Goal: Task Accomplishment & Management: Use online tool/utility

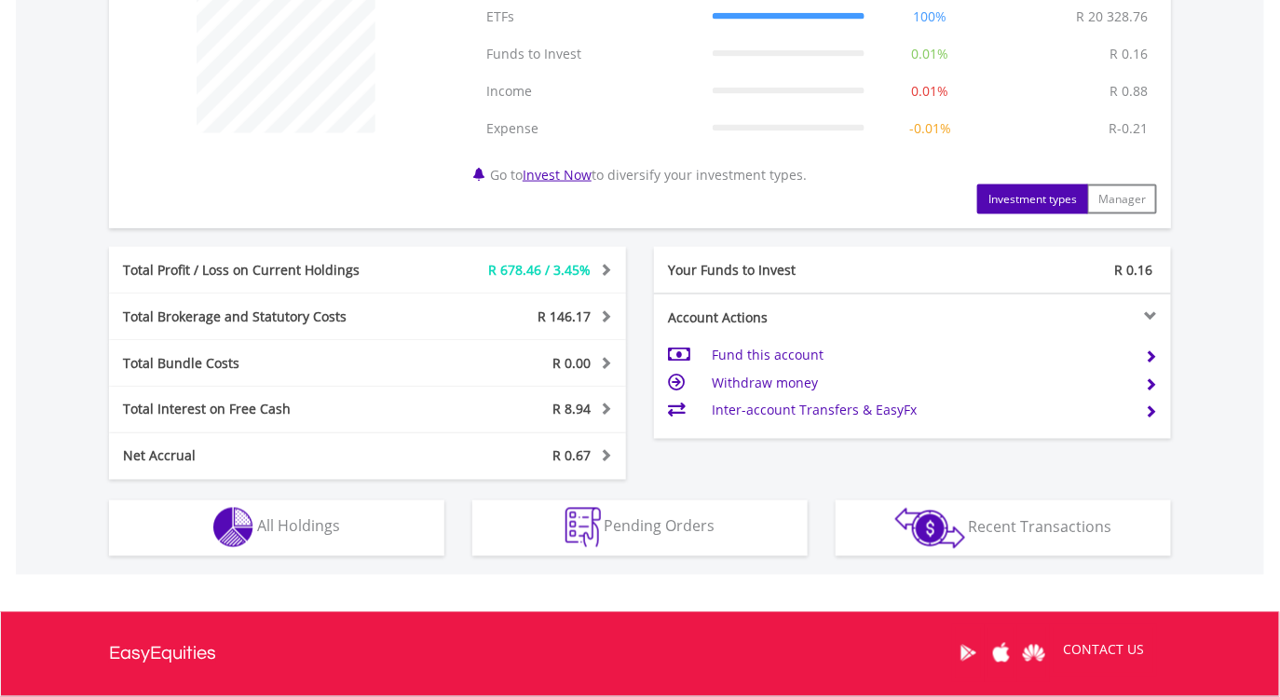
scroll to position [772, 0]
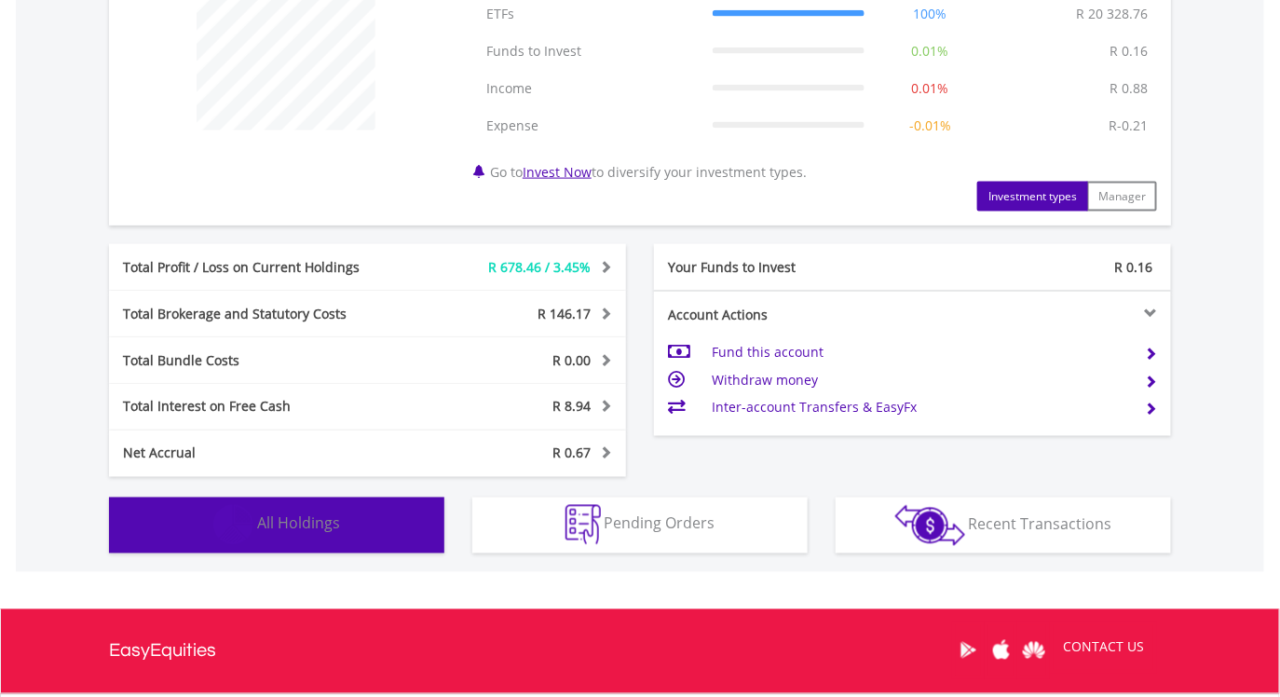
click at [374, 515] on button "Holdings All Holdings" at bounding box center [276, 525] width 335 height 56
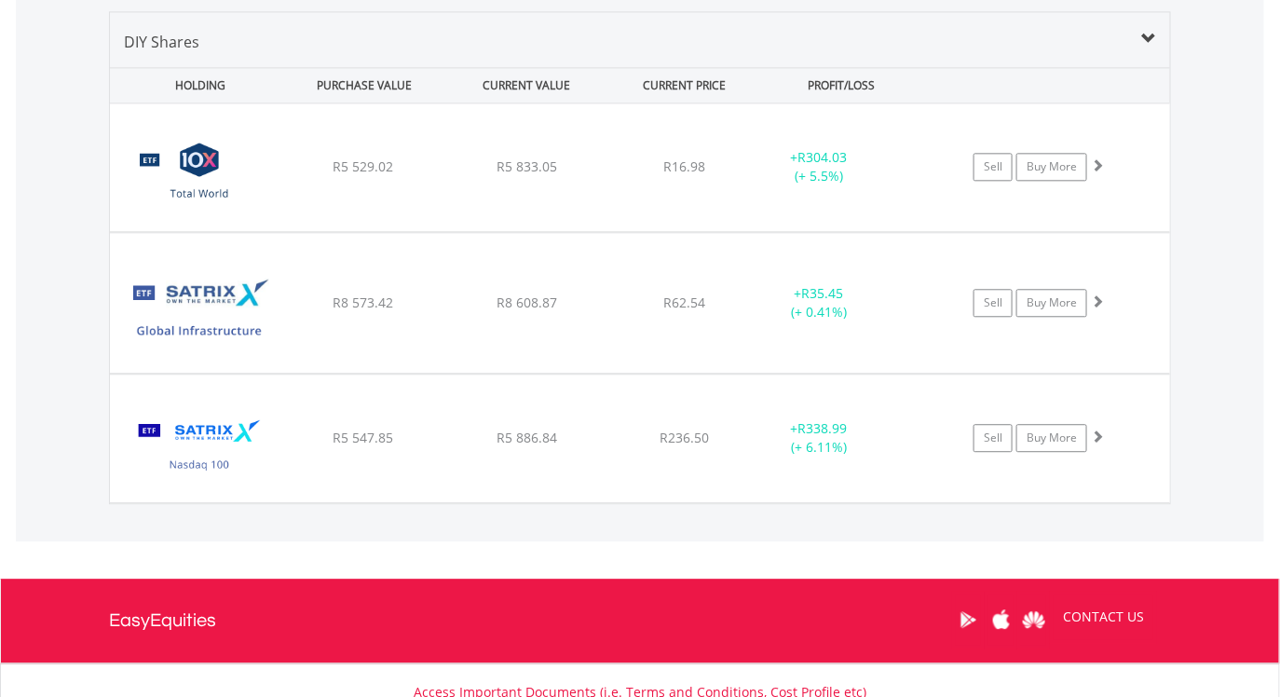
scroll to position [1381, 0]
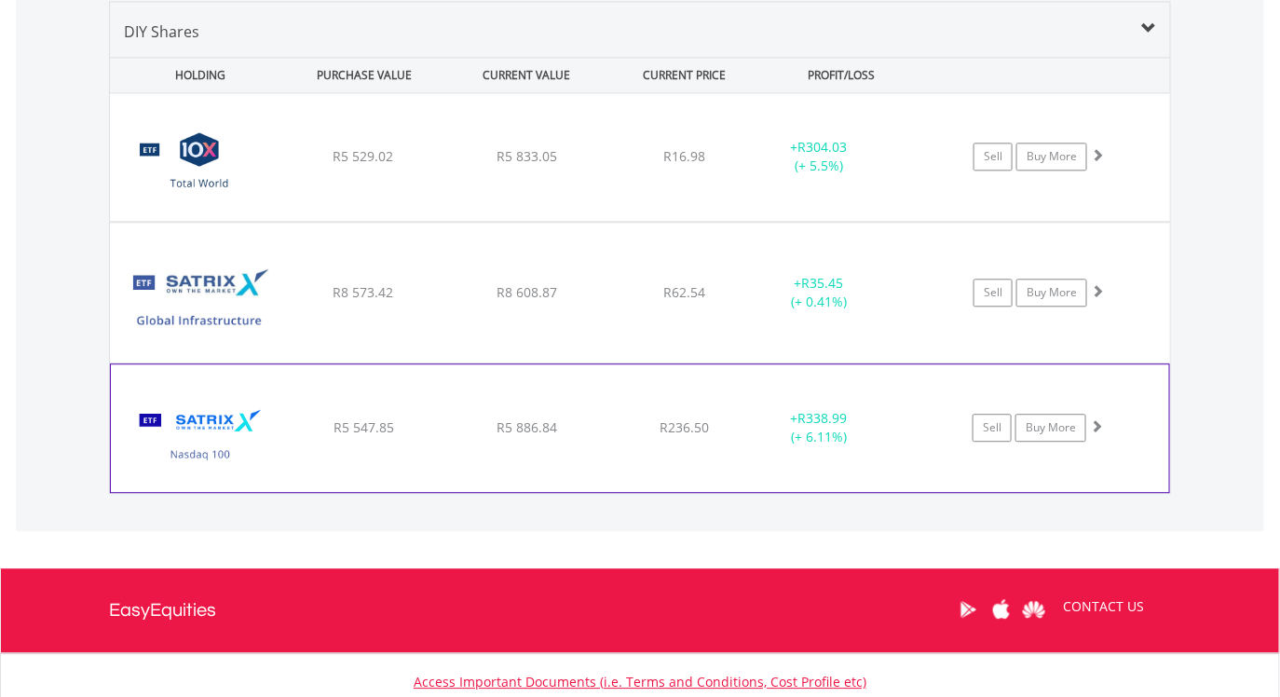
click at [1096, 422] on span at bounding box center [1096, 425] width 13 height 13
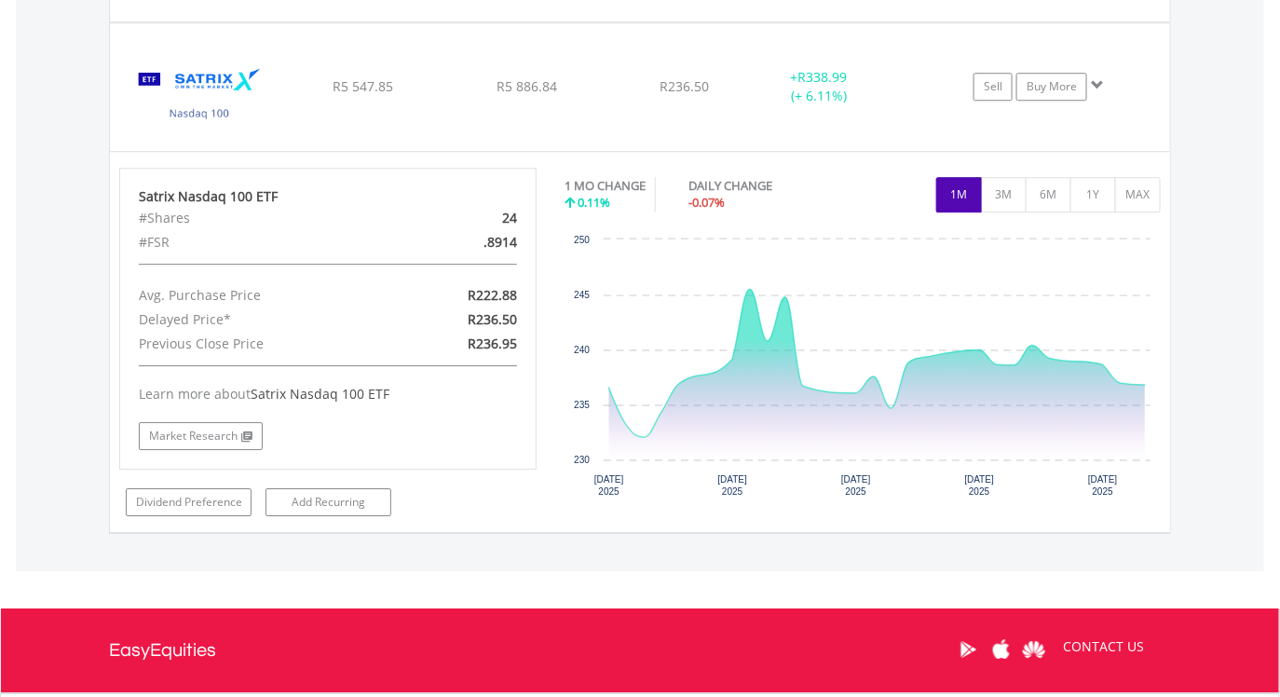
scroll to position [1723, 0]
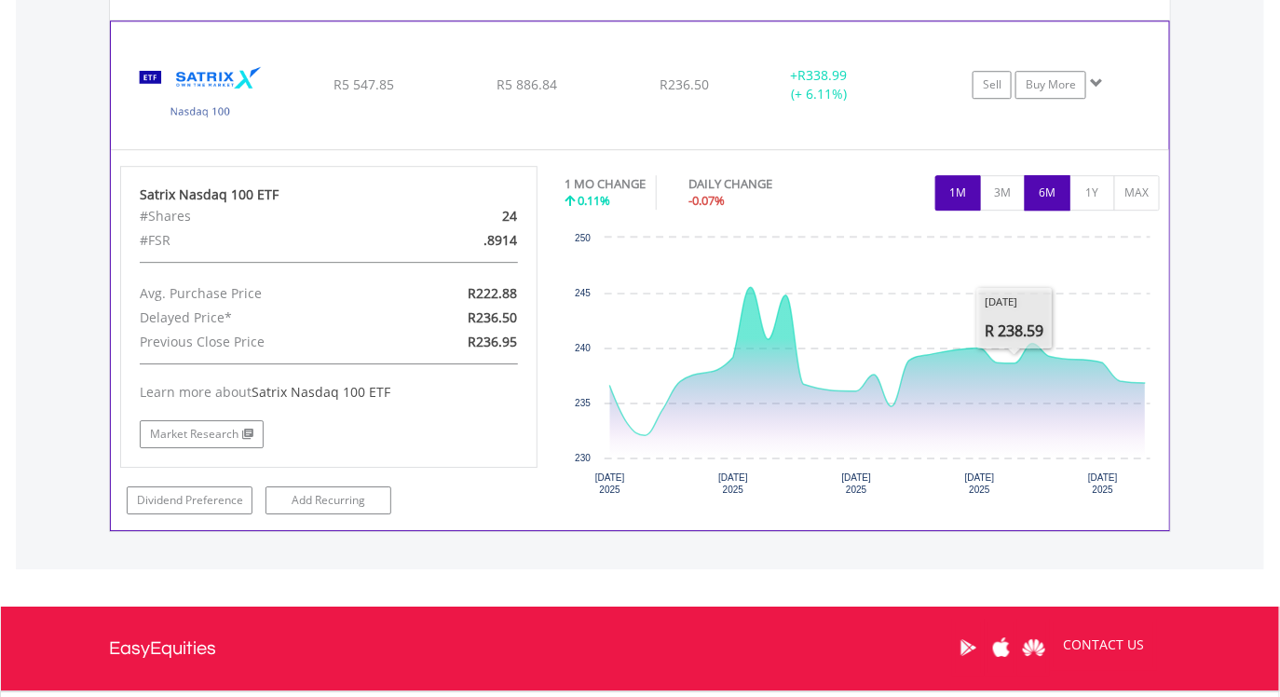
click at [1048, 195] on button "6M" at bounding box center [1048, 192] width 46 height 35
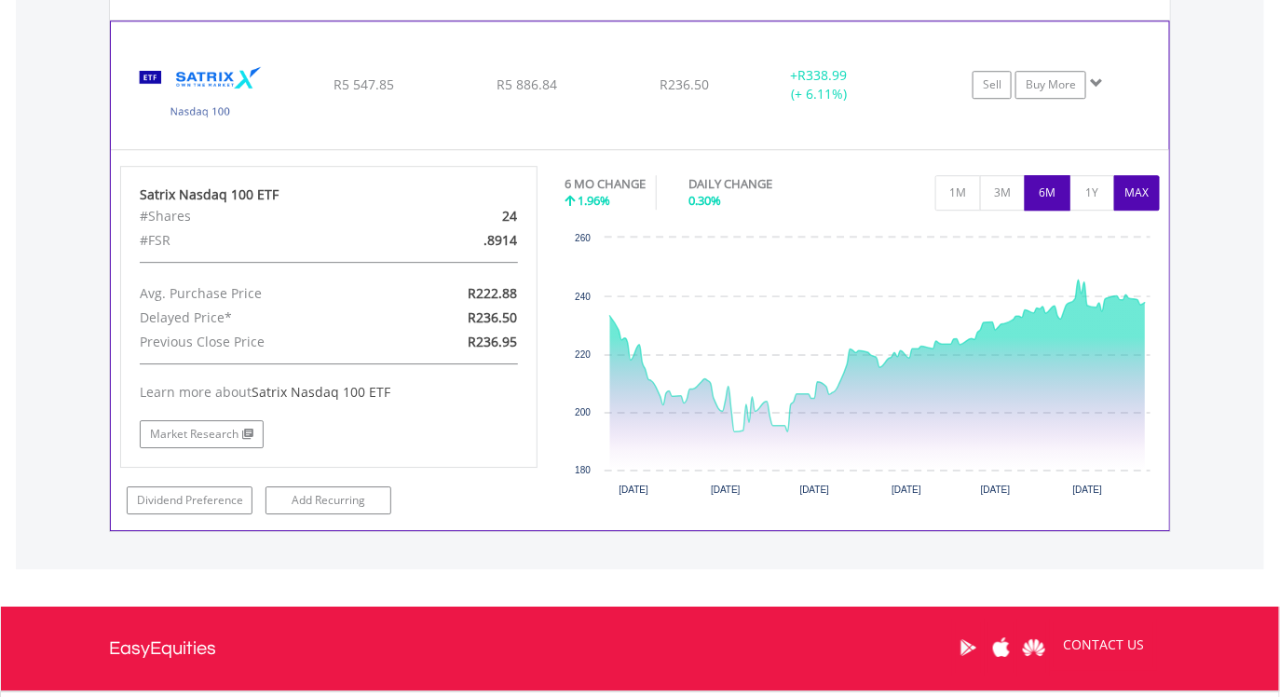
click at [1135, 190] on button "MAX" at bounding box center [1137, 192] width 46 height 35
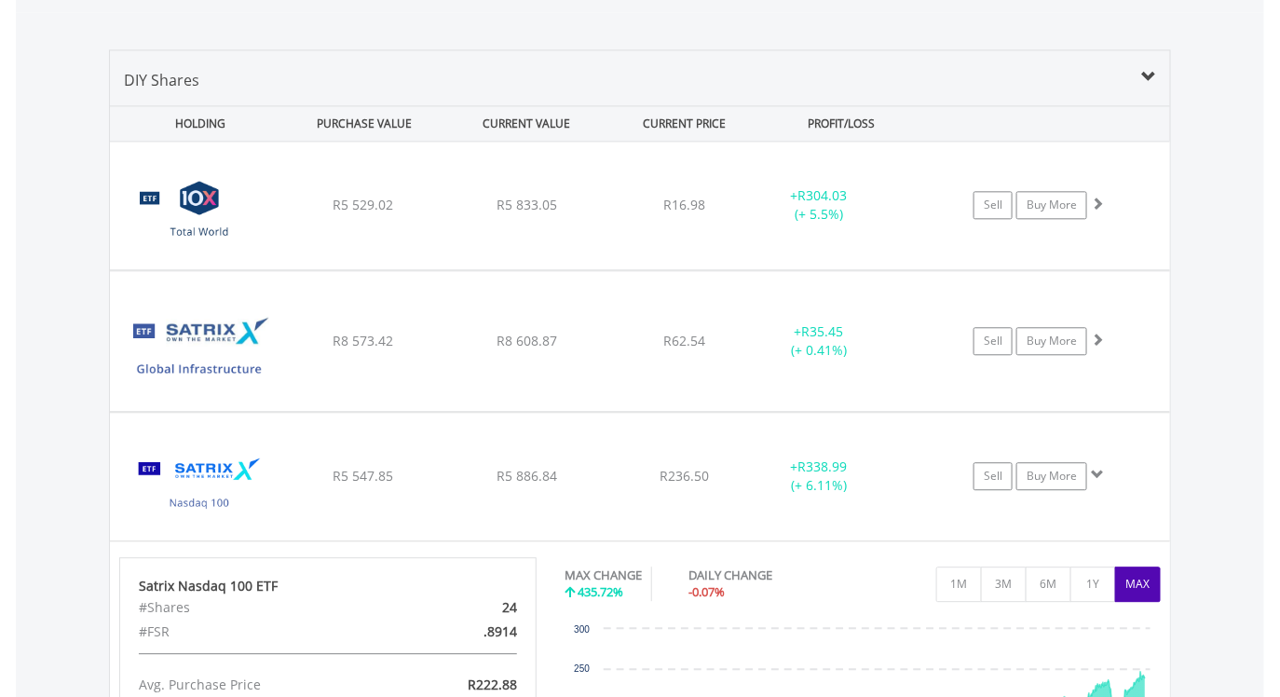
scroll to position [1320, 0]
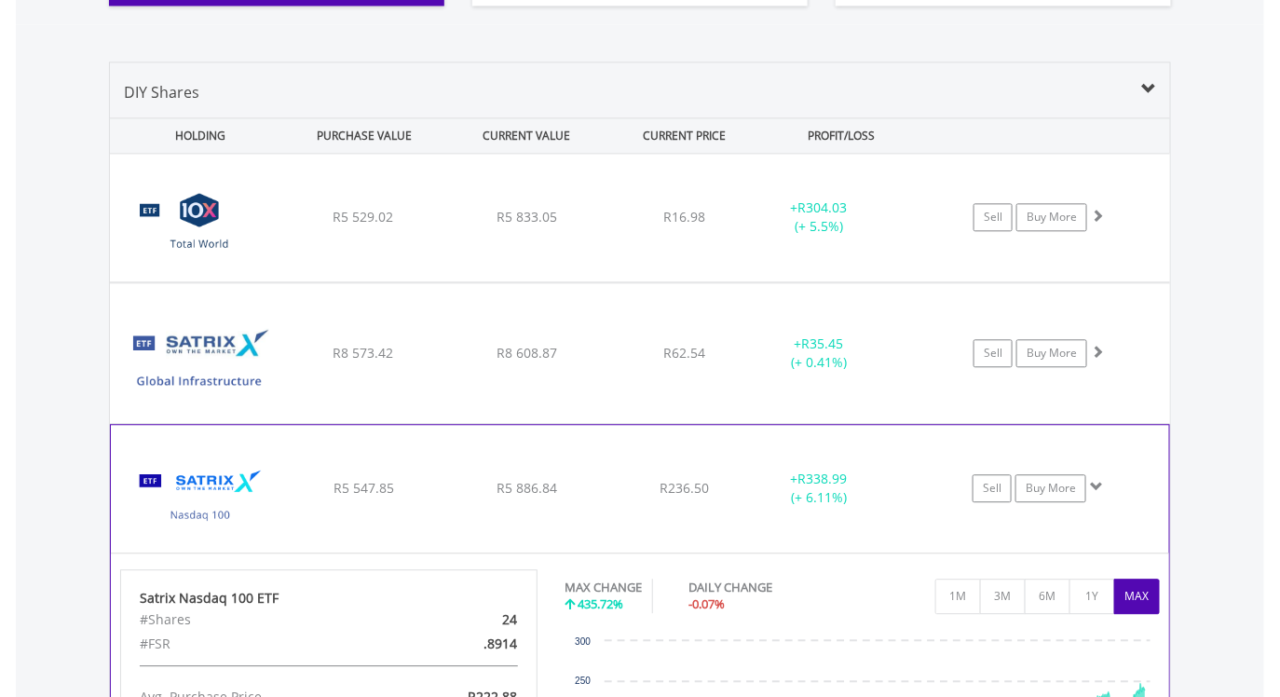
click at [1094, 484] on span at bounding box center [1096, 486] width 13 height 13
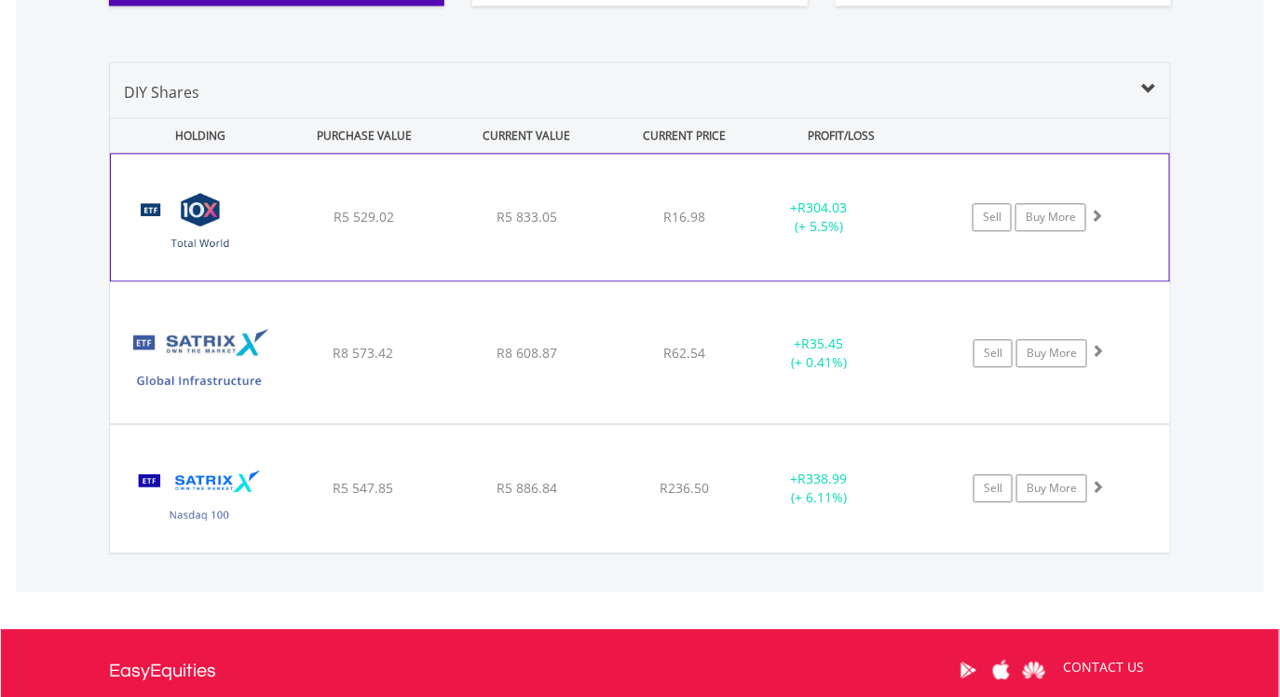
click at [1098, 213] on span at bounding box center [1096, 215] width 13 height 13
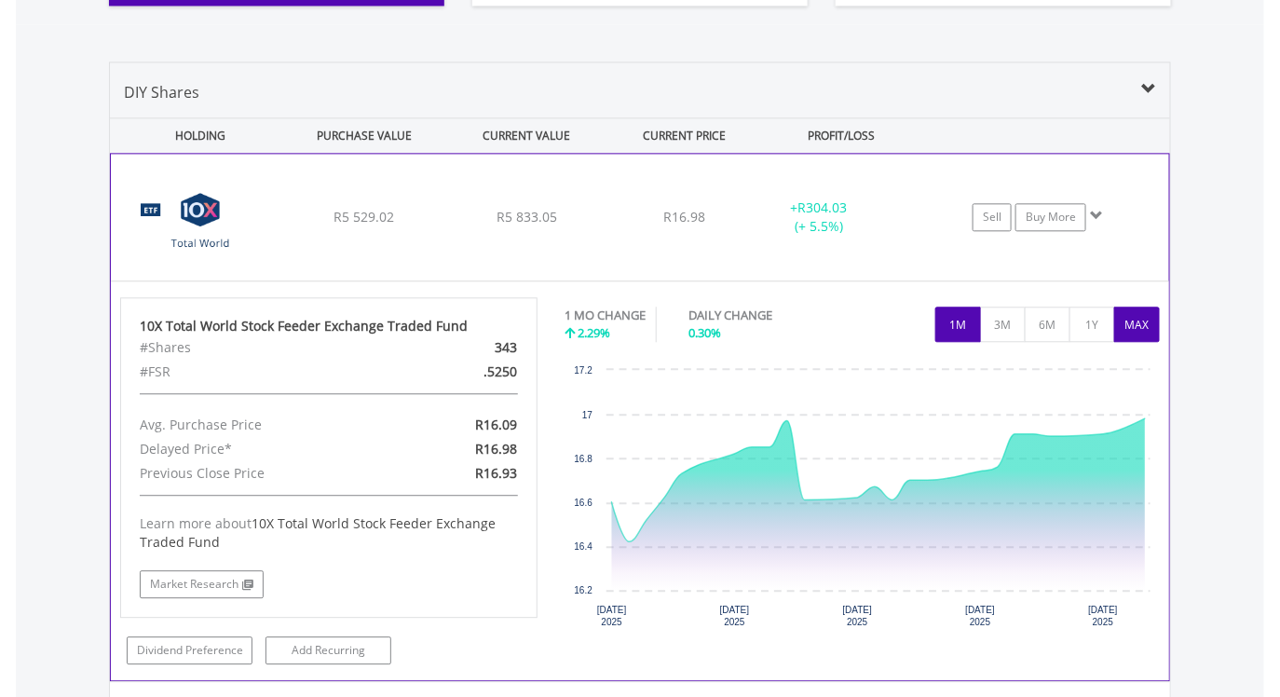
click at [1136, 326] on button "MAX" at bounding box center [1137, 323] width 46 height 35
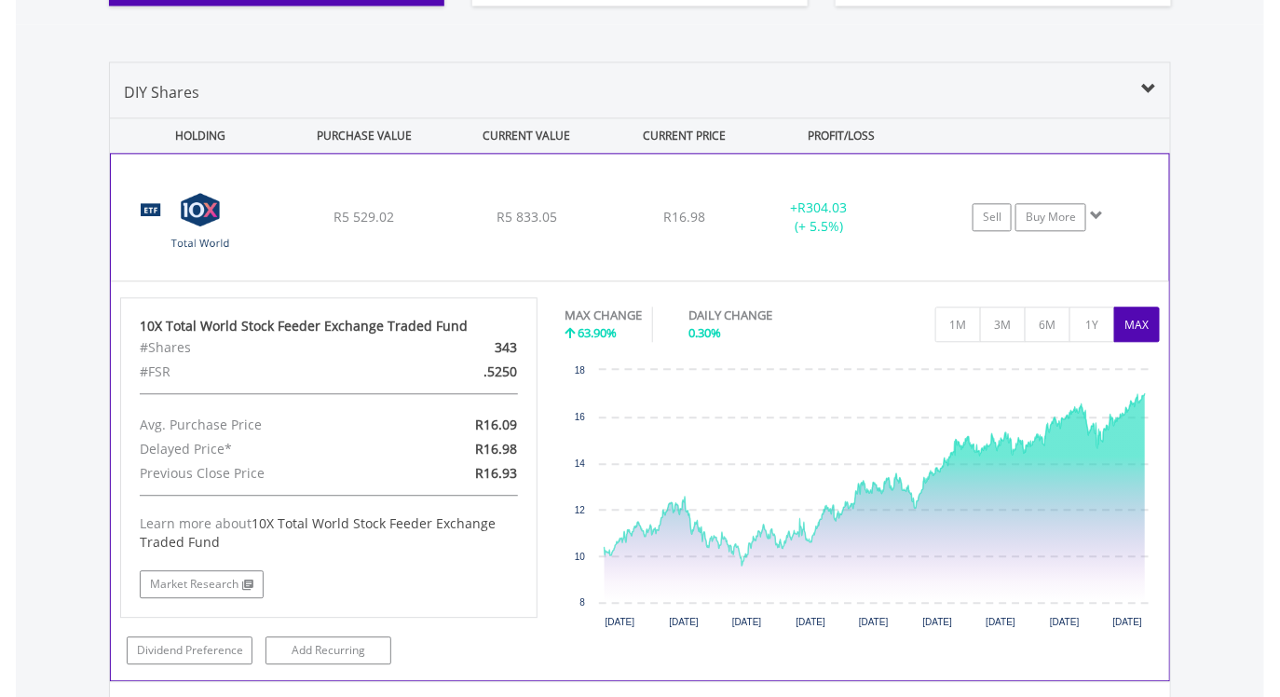
click at [1096, 211] on span at bounding box center [1096, 215] width 13 height 13
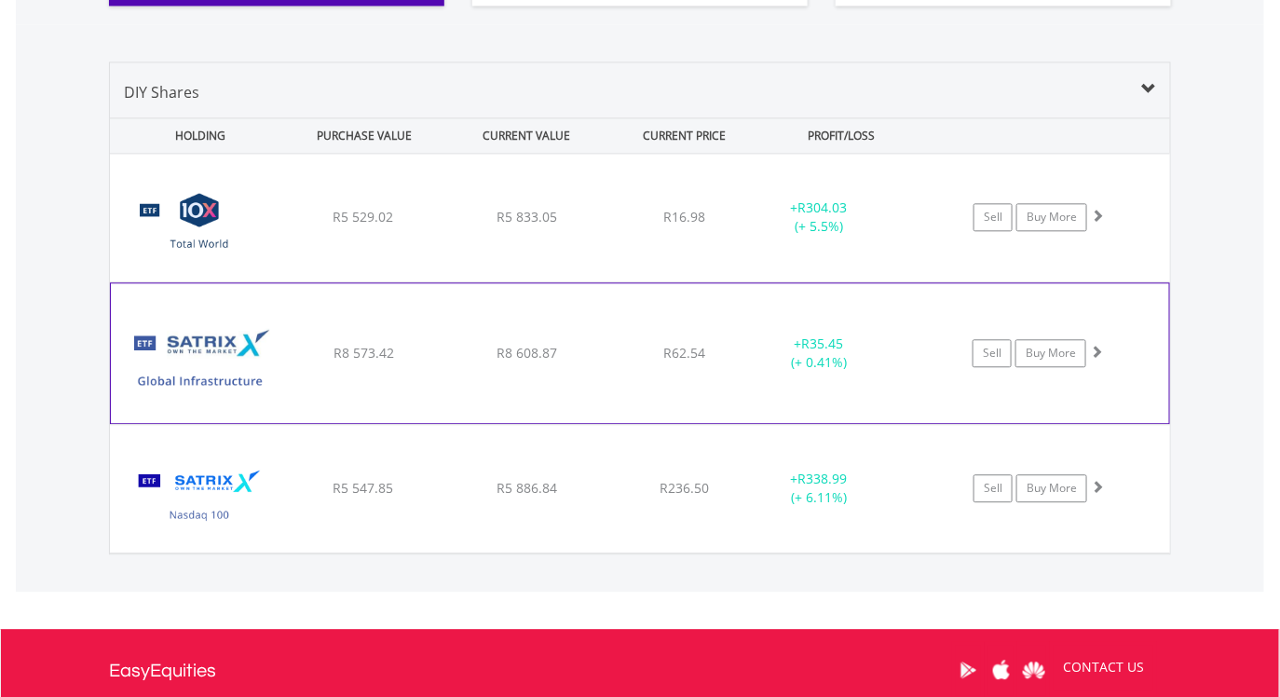
click at [1099, 349] on span at bounding box center [1096, 351] width 13 height 13
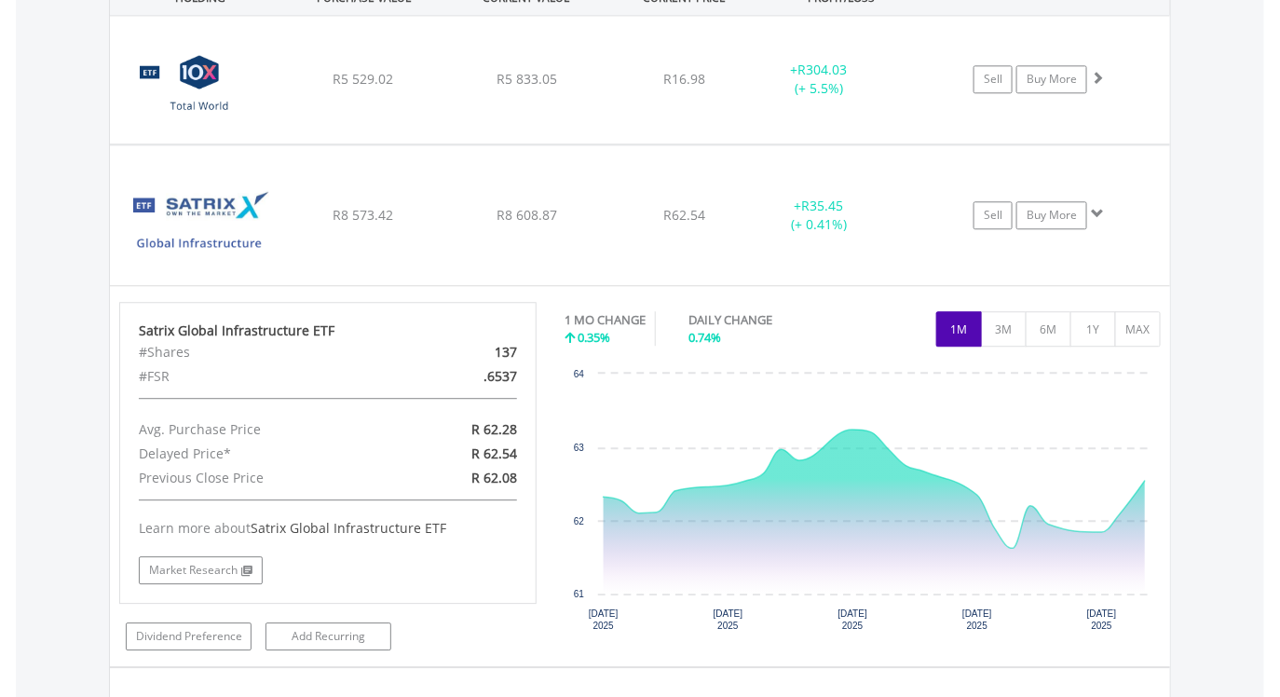
scroll to position [1468, 0]
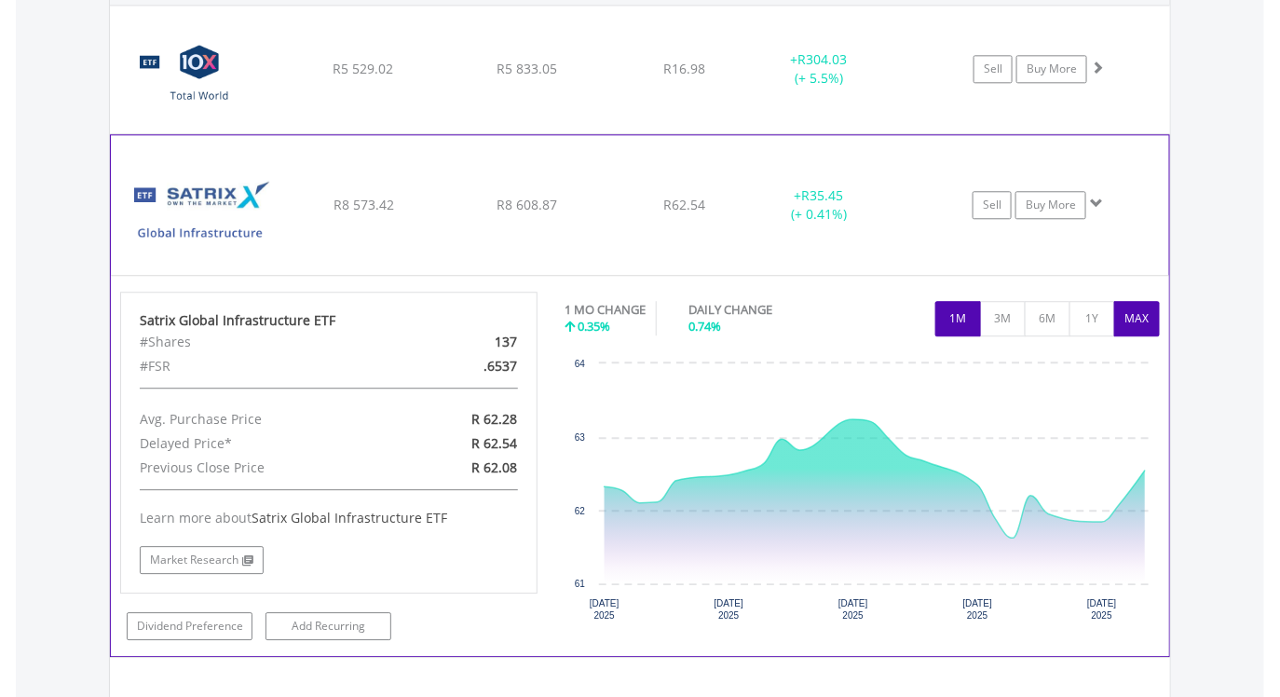
click at [1136, 320] on button "MAX" at bounding box center [1137, 318] width 46 height 35
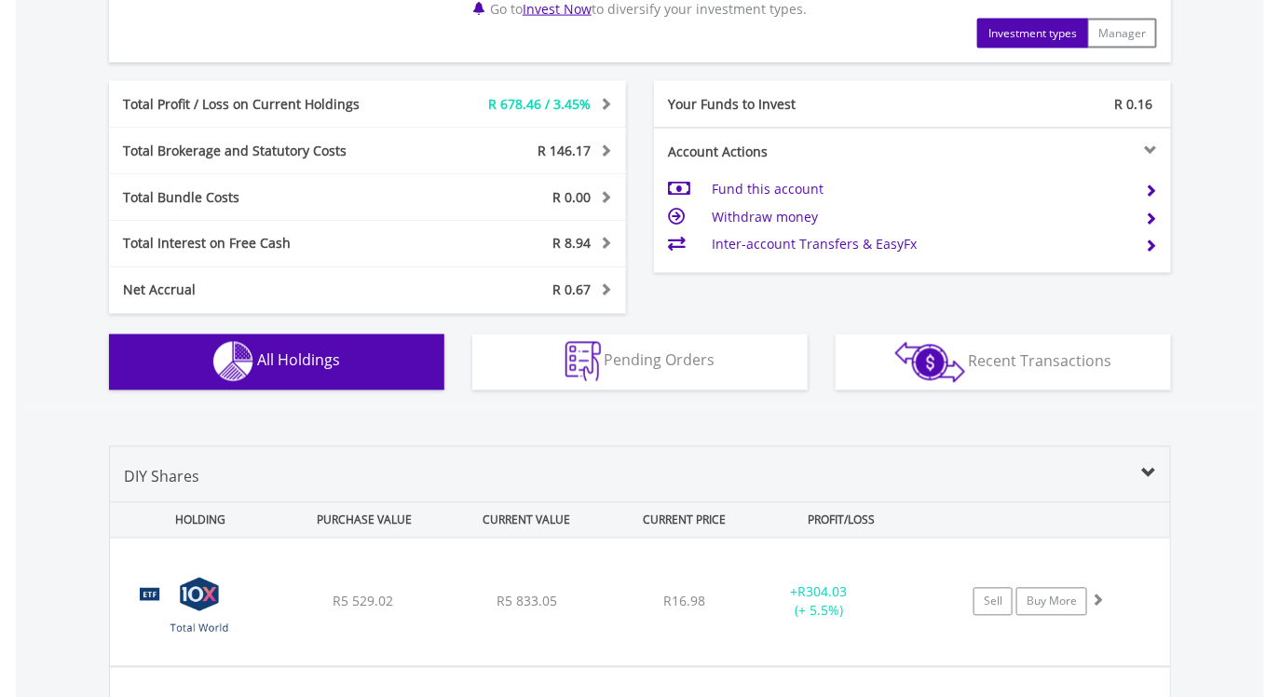
scroll to position [934, 0]
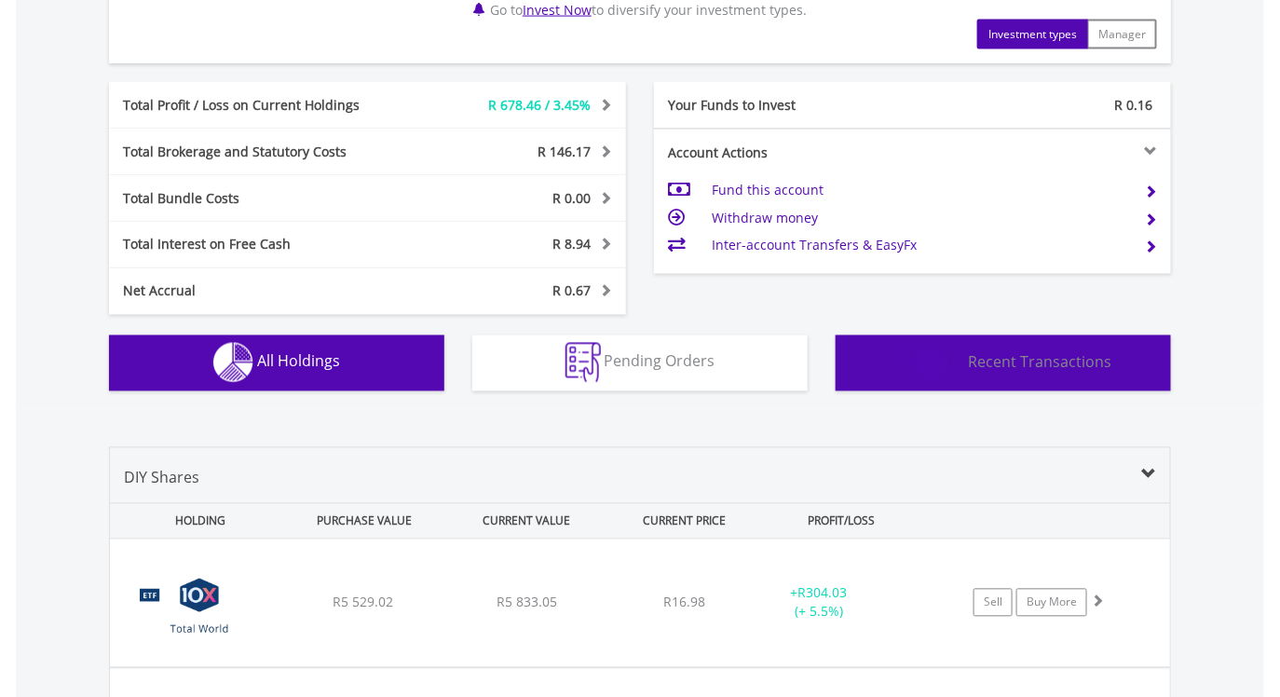
click at [1050, 374] on button "Transactions Recent Transactions" at bounding box center [1003, 363] width 335 height 56
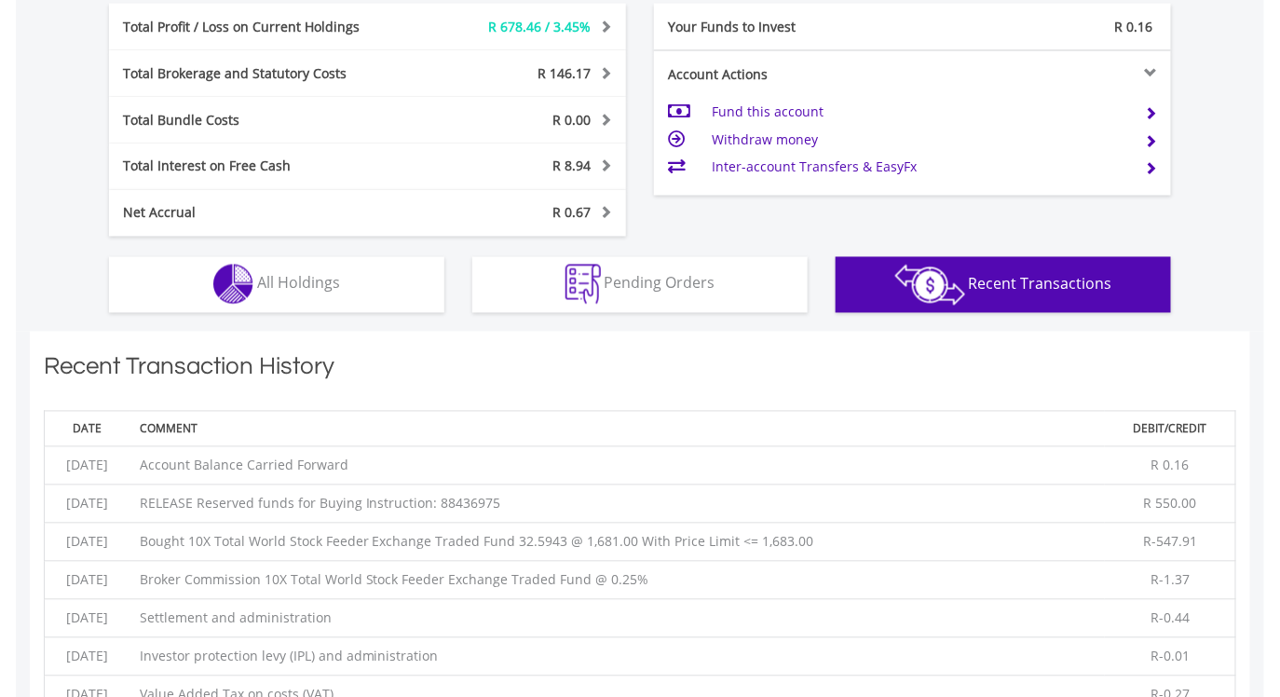
scroll to position [1001, 0]
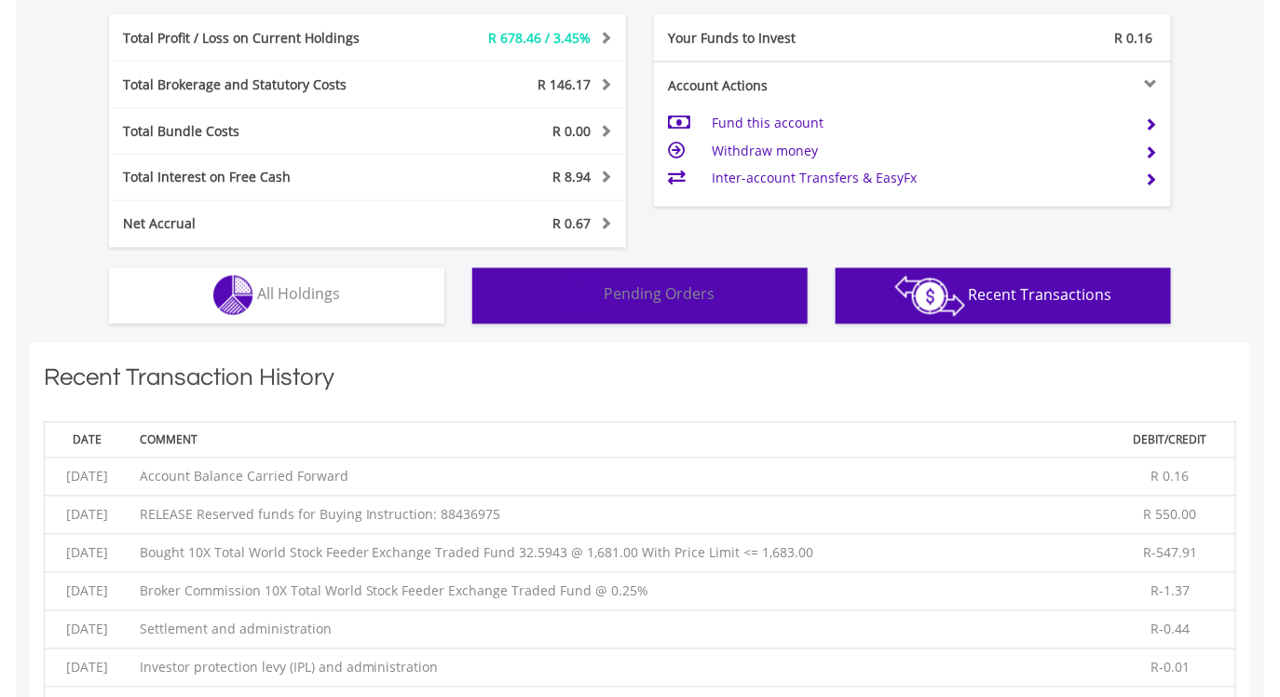
click at [688, 298] on span "Pending Orders" at bounding box center [660, 294] width 111 height 20
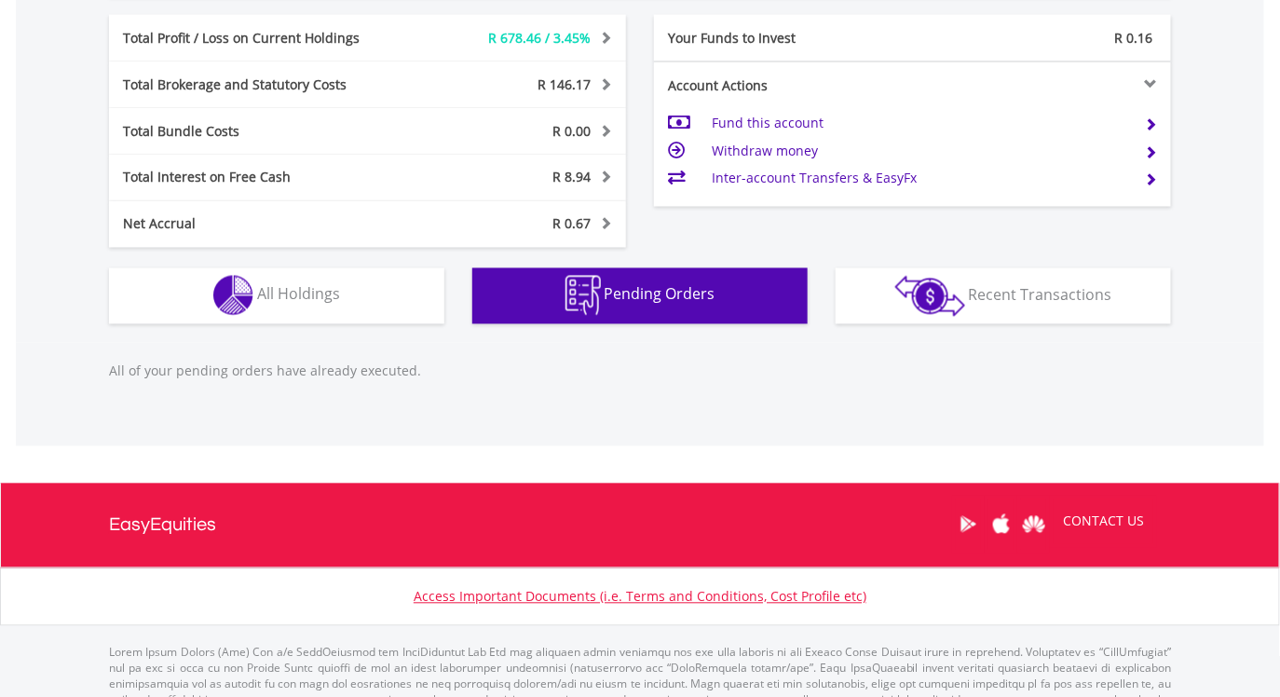
scroll to position [1055, 0]
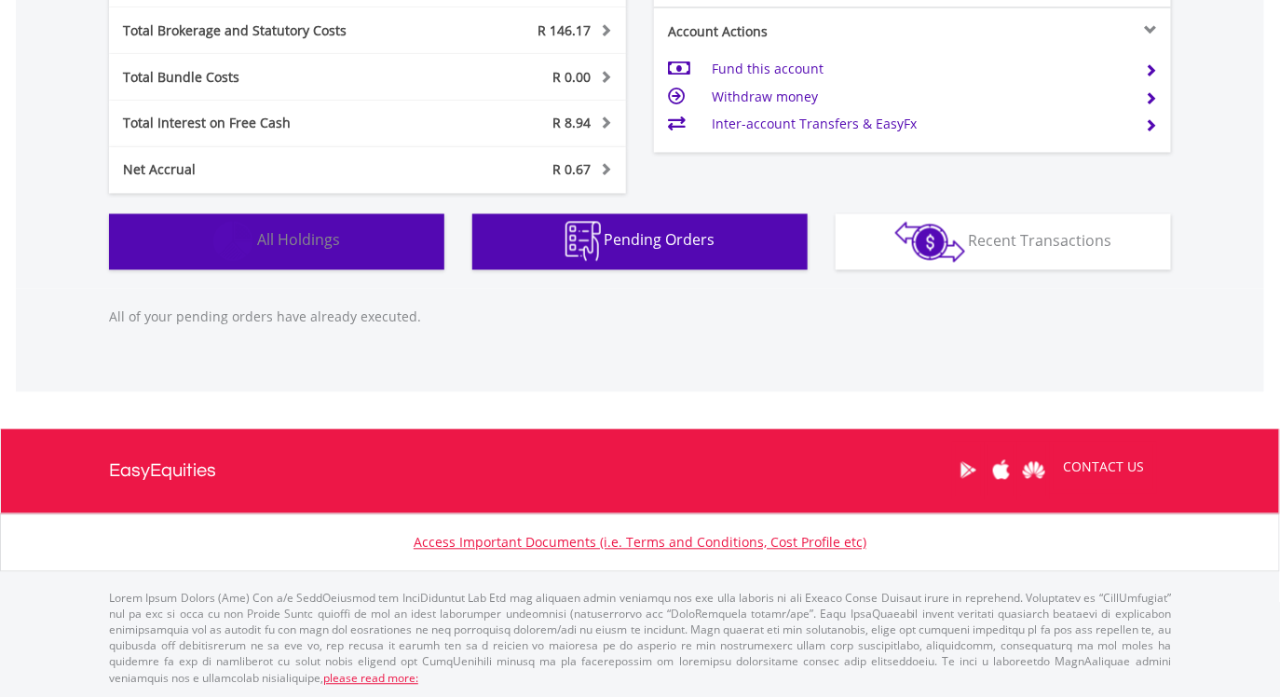
click at [354, 244] on button "Holdings All Holdings" at bounding box center [276, 242] width 335 height 56
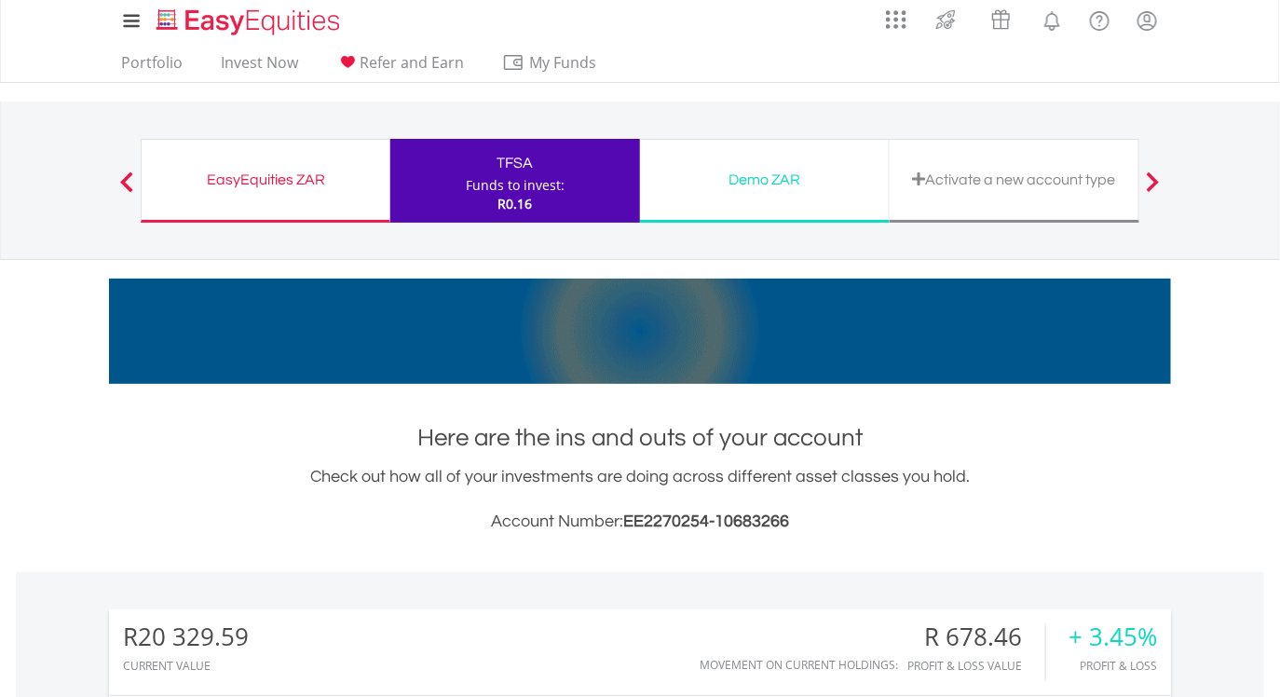
scroll to position [0, 0]
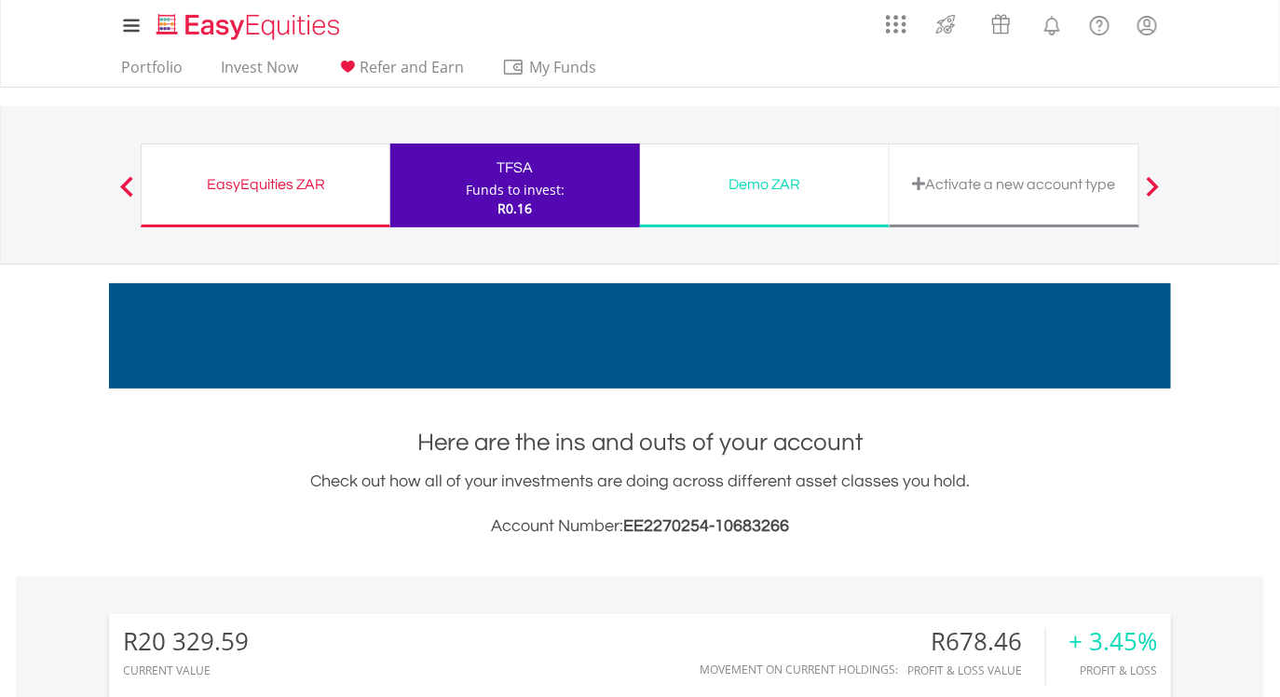
scroll to position [179, 354]
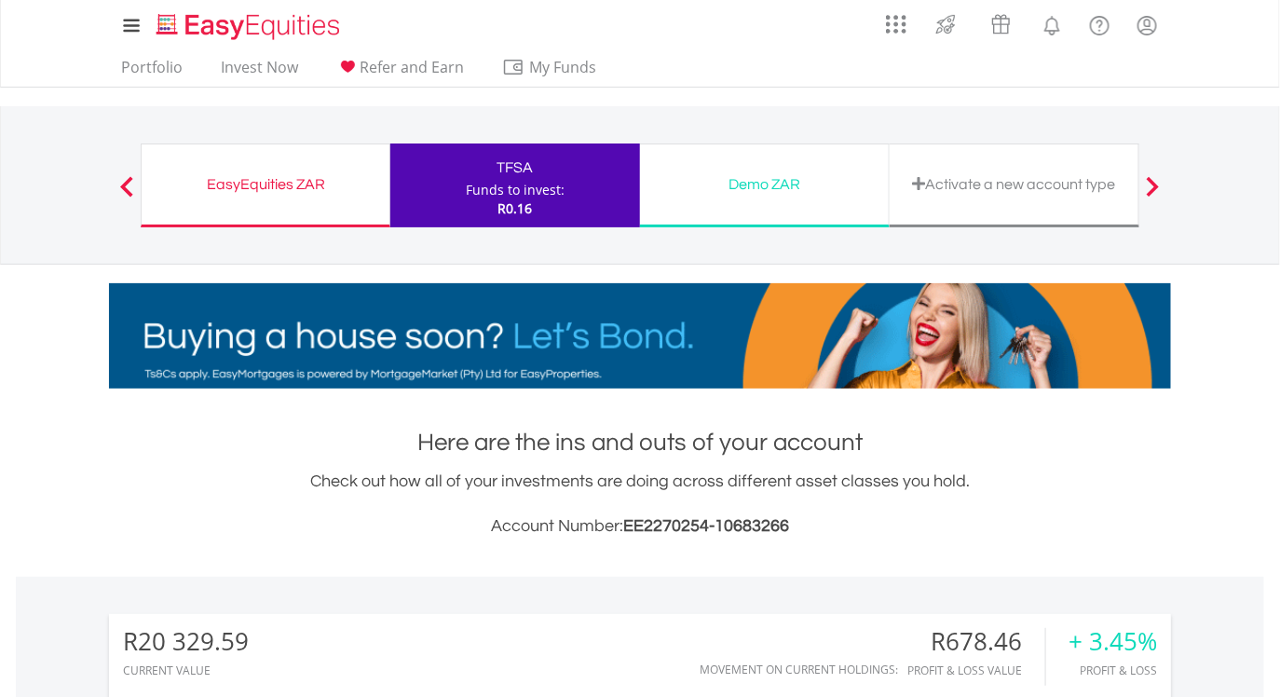
click at [253, 184] on div "EasyEquities ZAR" at bounding box center [265, 184] width 225 height 26
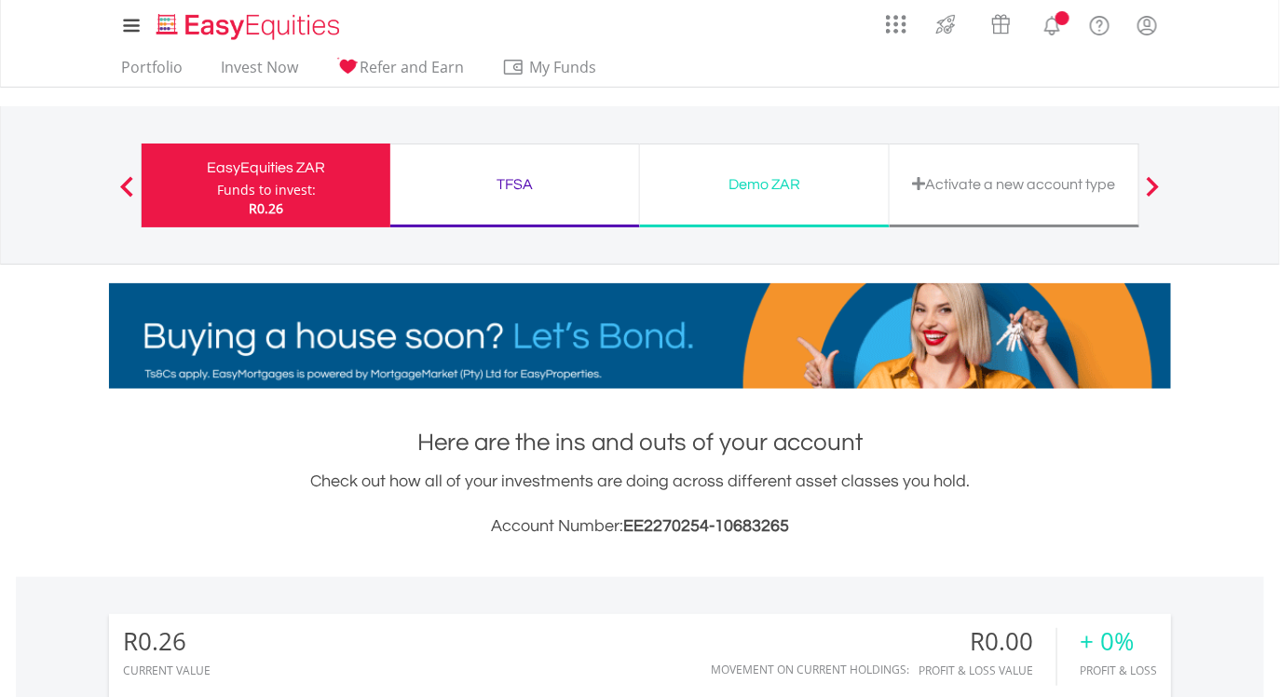
scroll to position [179, 354]
click at [511, 180] on div "TFSA" at bounding box center [515, 184] width 226 height 26
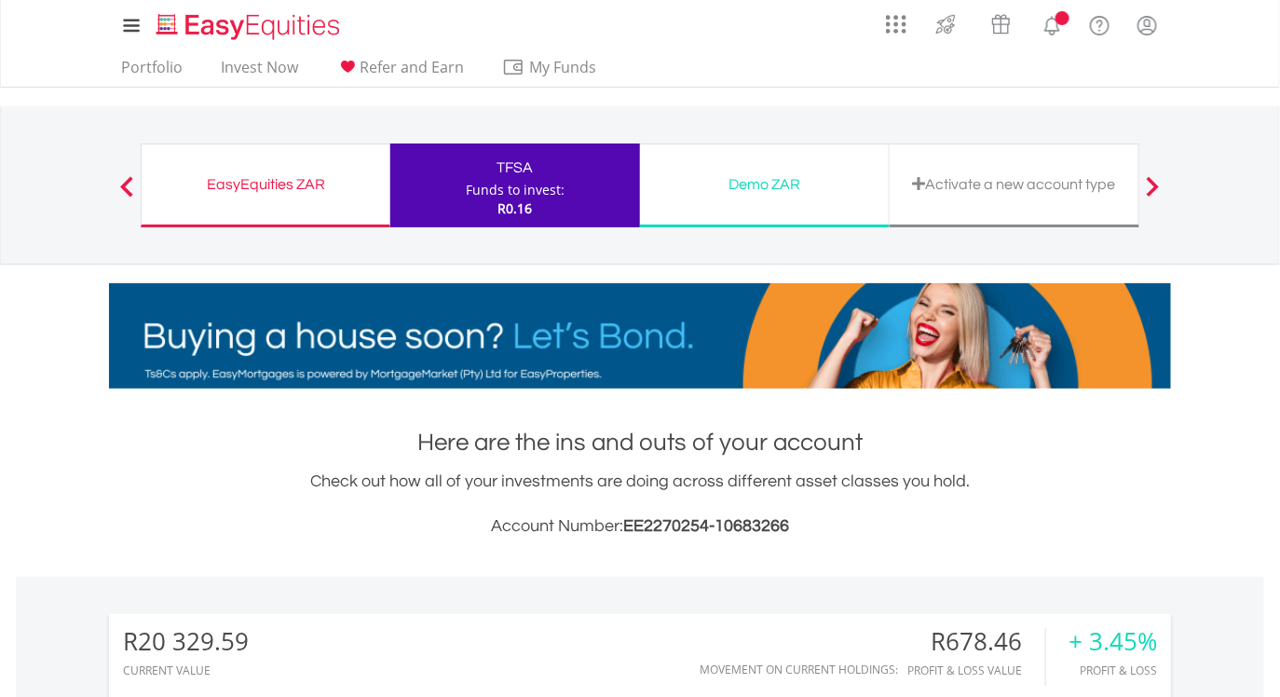
scroll to position [179, 354]
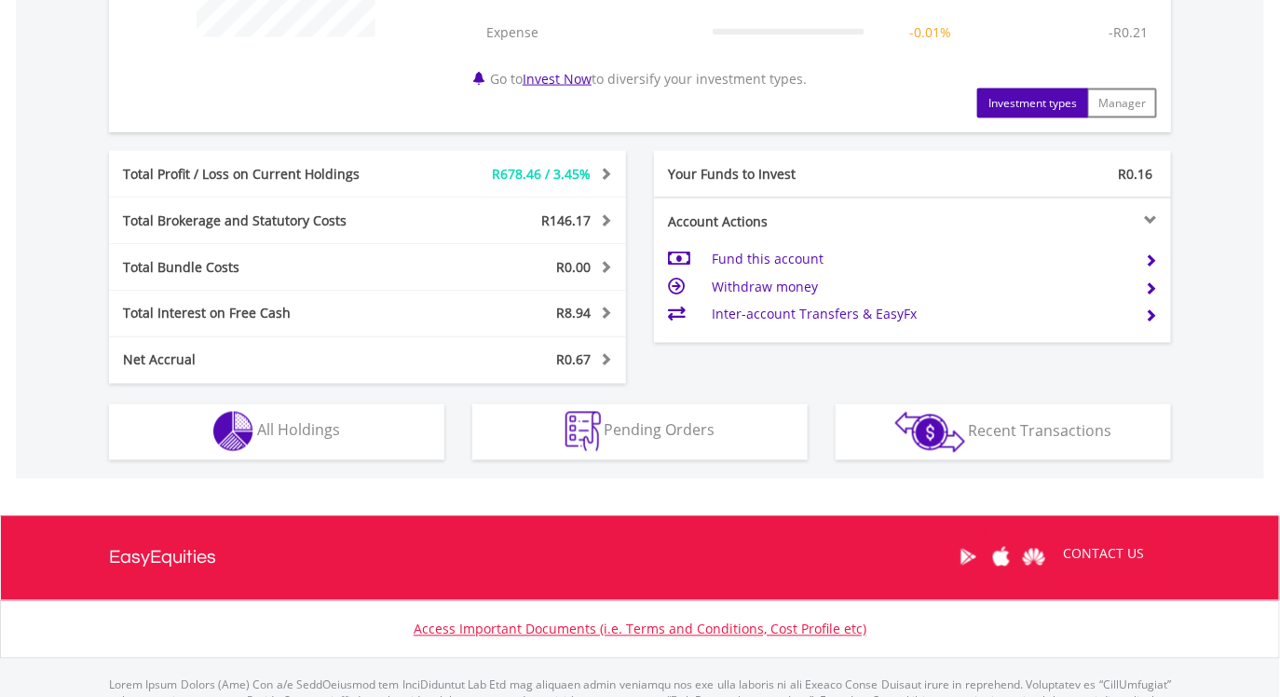
scroll to position [866, 0]
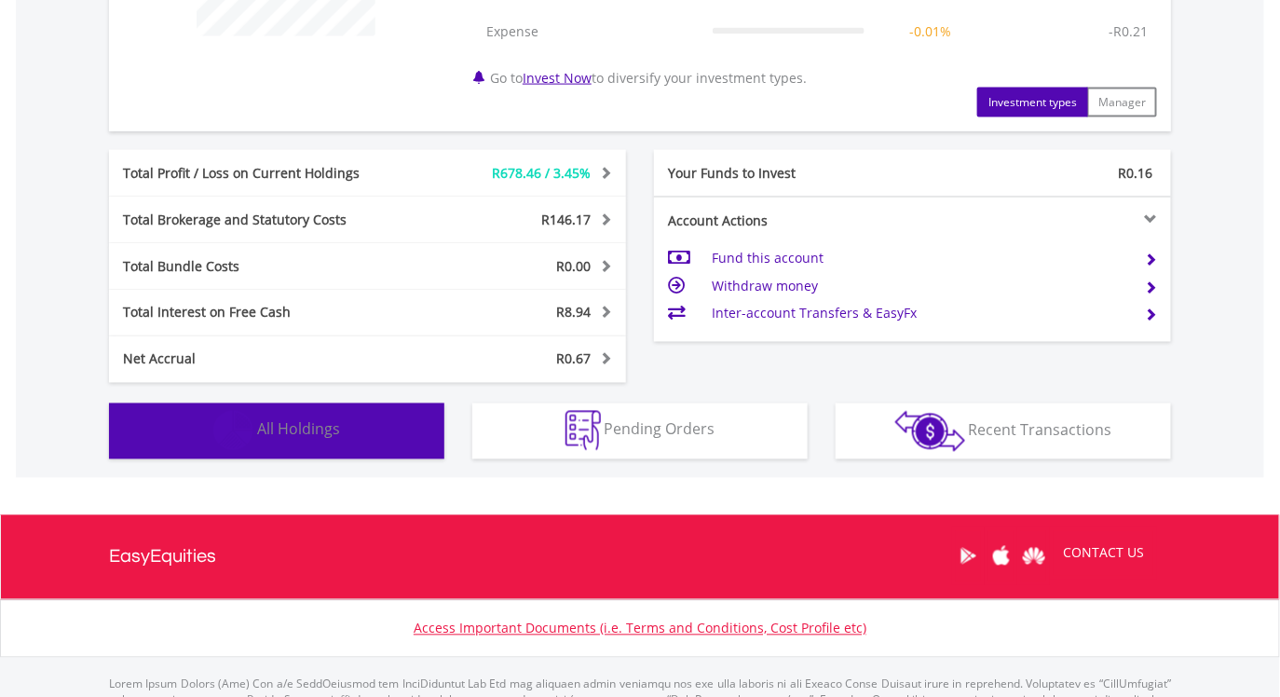
click at [158, 433] on button "Holdings All Holdings" at bounding box center [276, 431] width 335 height 56
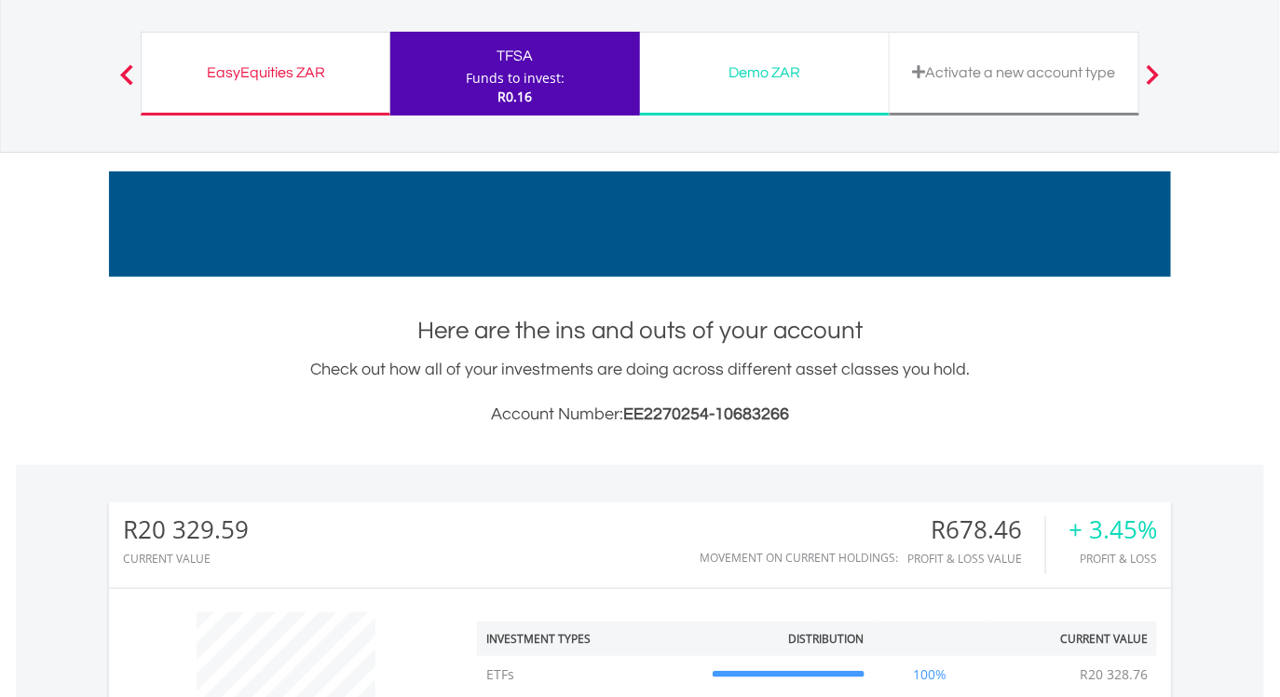
scroll to position [0, 0]
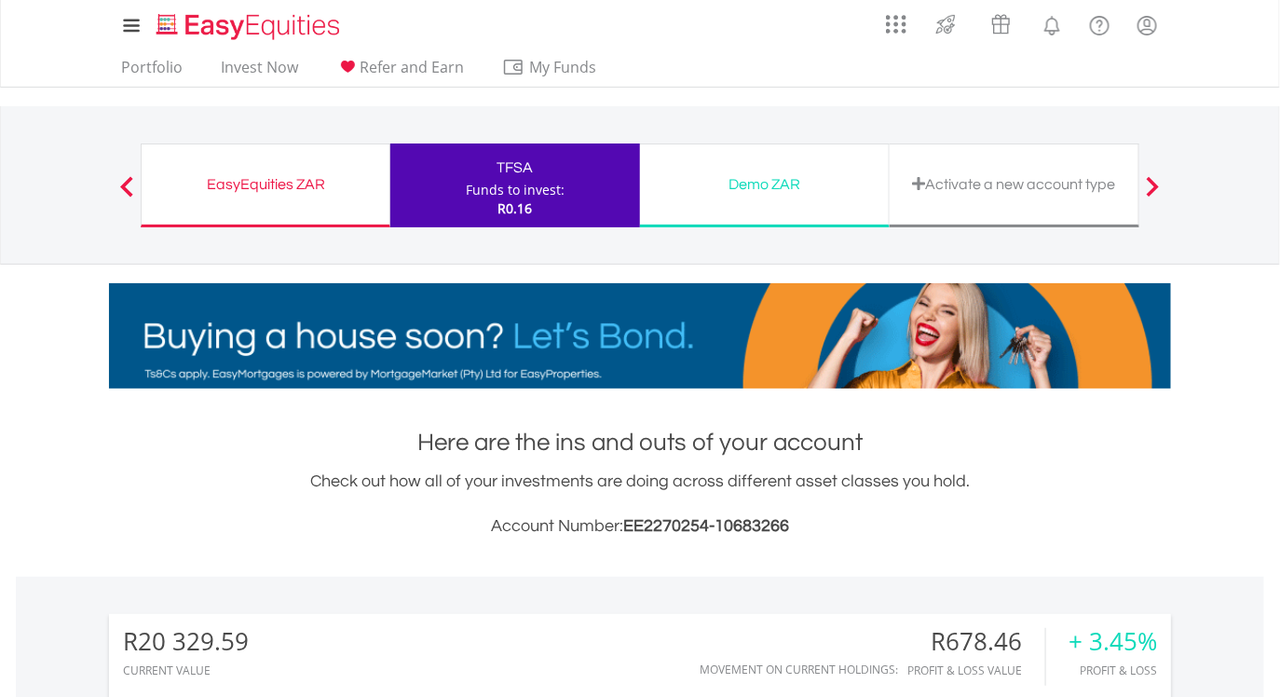
click at [291, 184] on div "EasyEquities ZAR" at bounding box center [265, 184] width 225 height 26
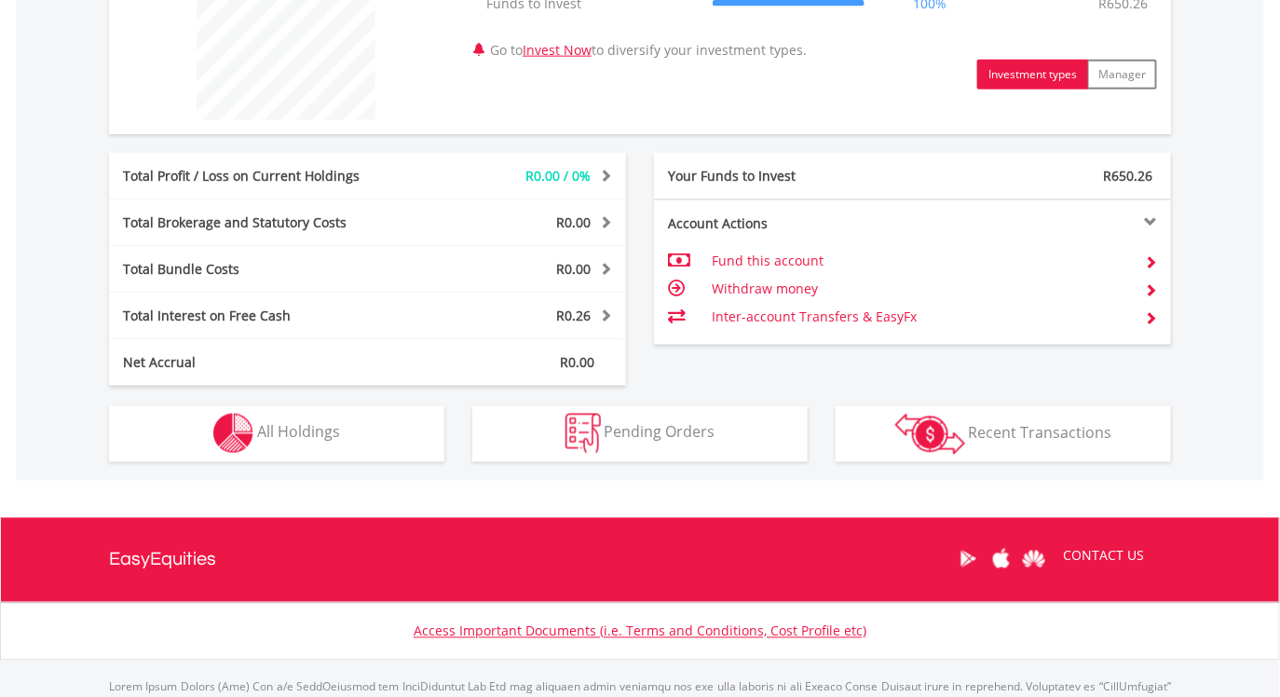
scroll to position [784, 0]
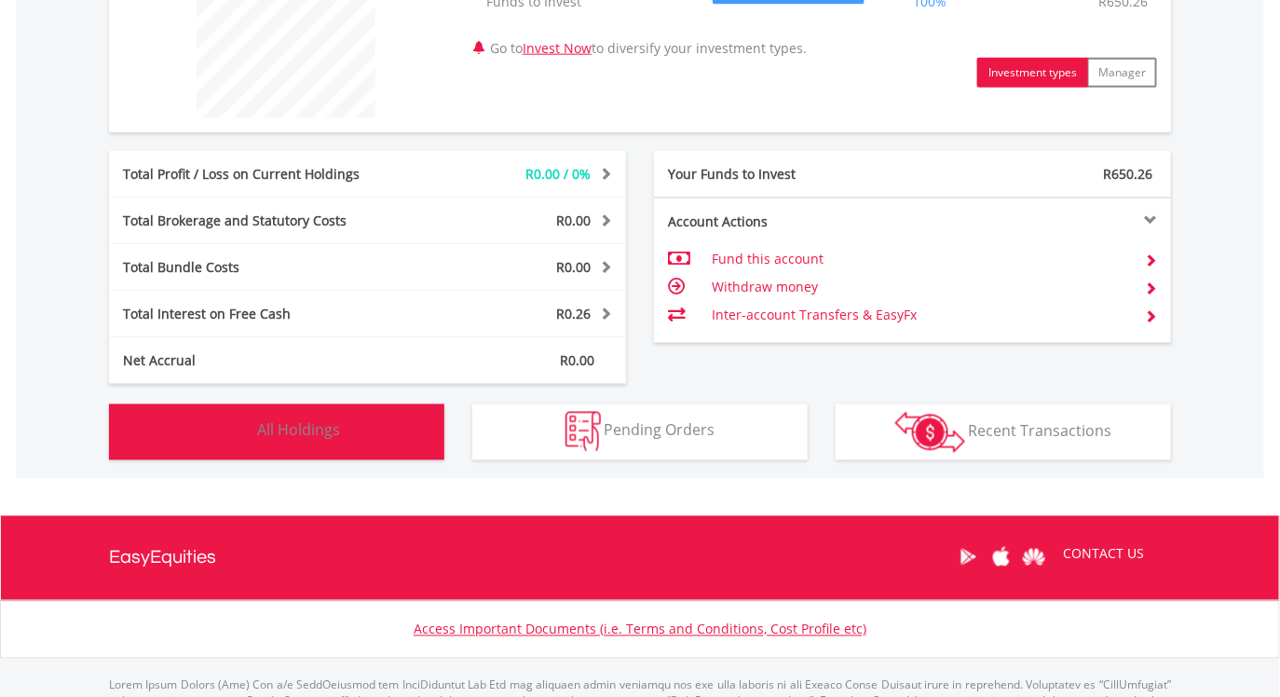
click at [174, 429] on button "Holdings All Holdings" at bounding box center [276, 432] width 335 height 56
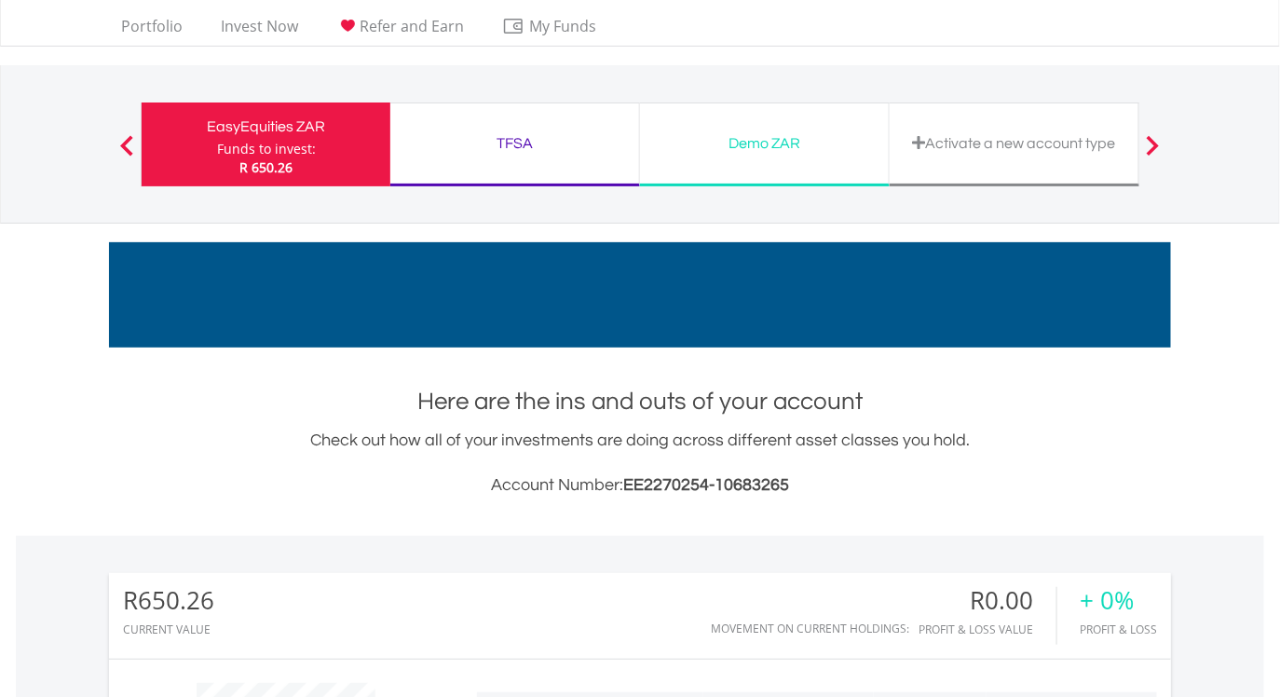
scroll to position [38, 0]
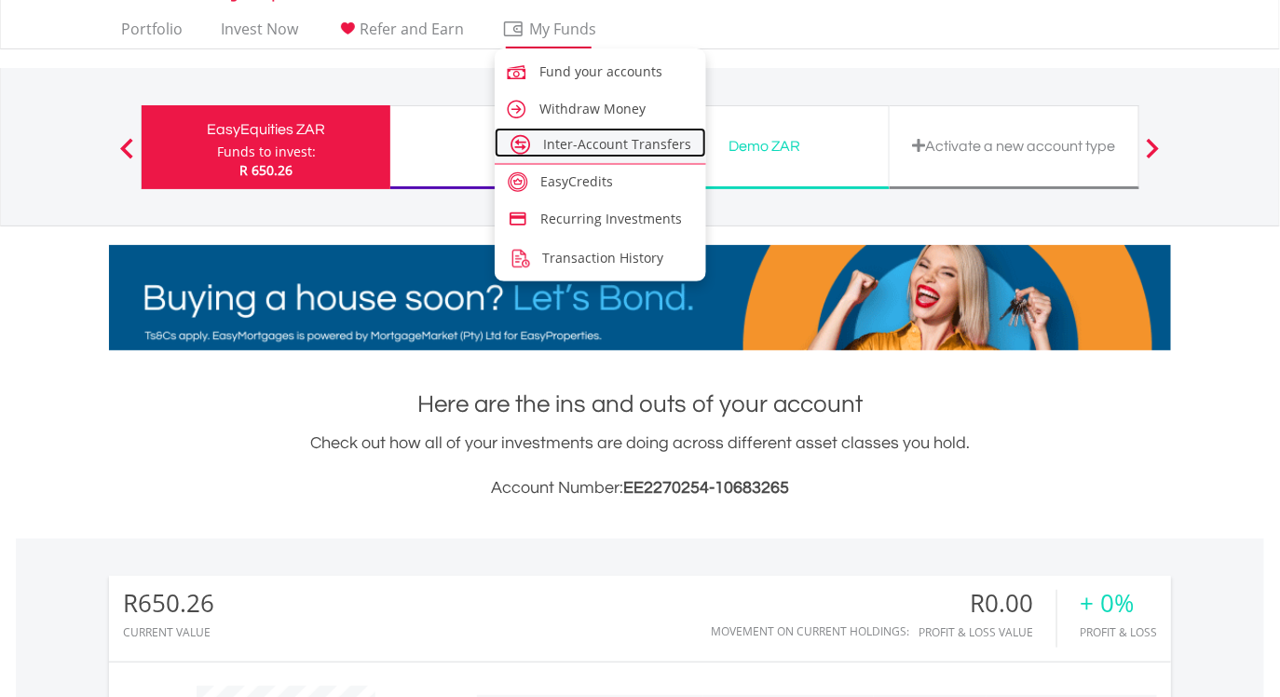
click at [625, 148] on span "Inter-Account Transfers" at bounding box center [618, 144] width 148 height 18
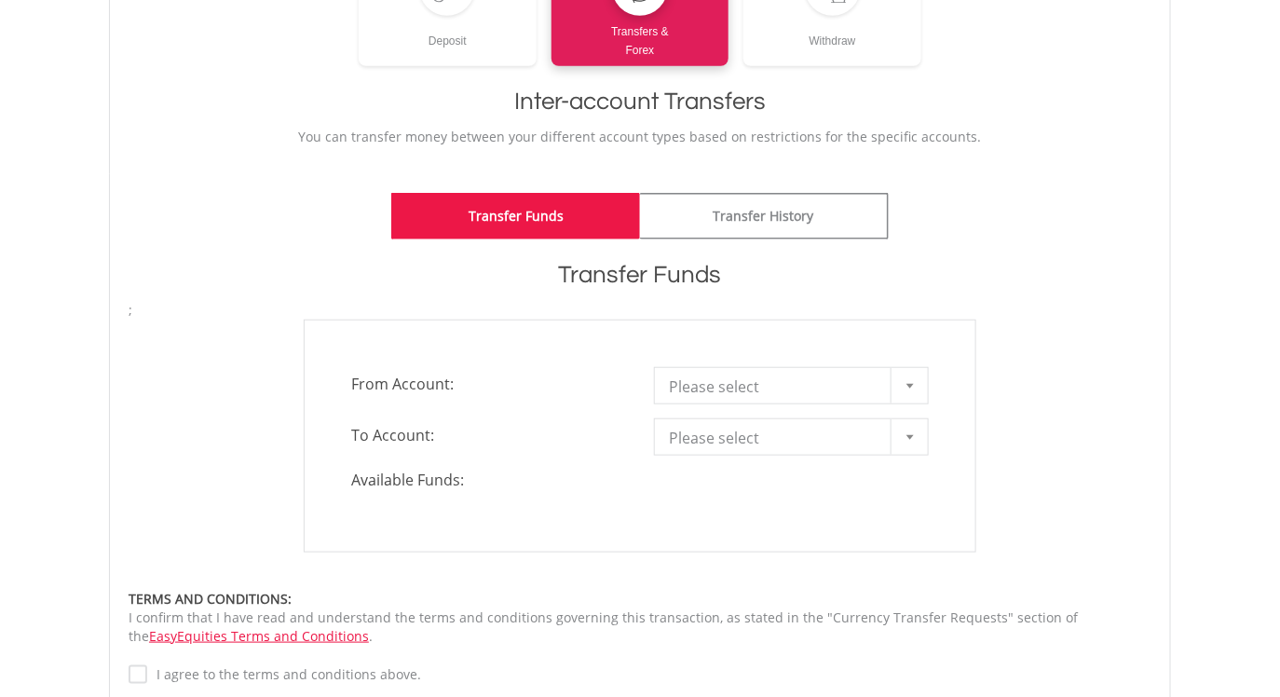
scroll to position [348, 0]
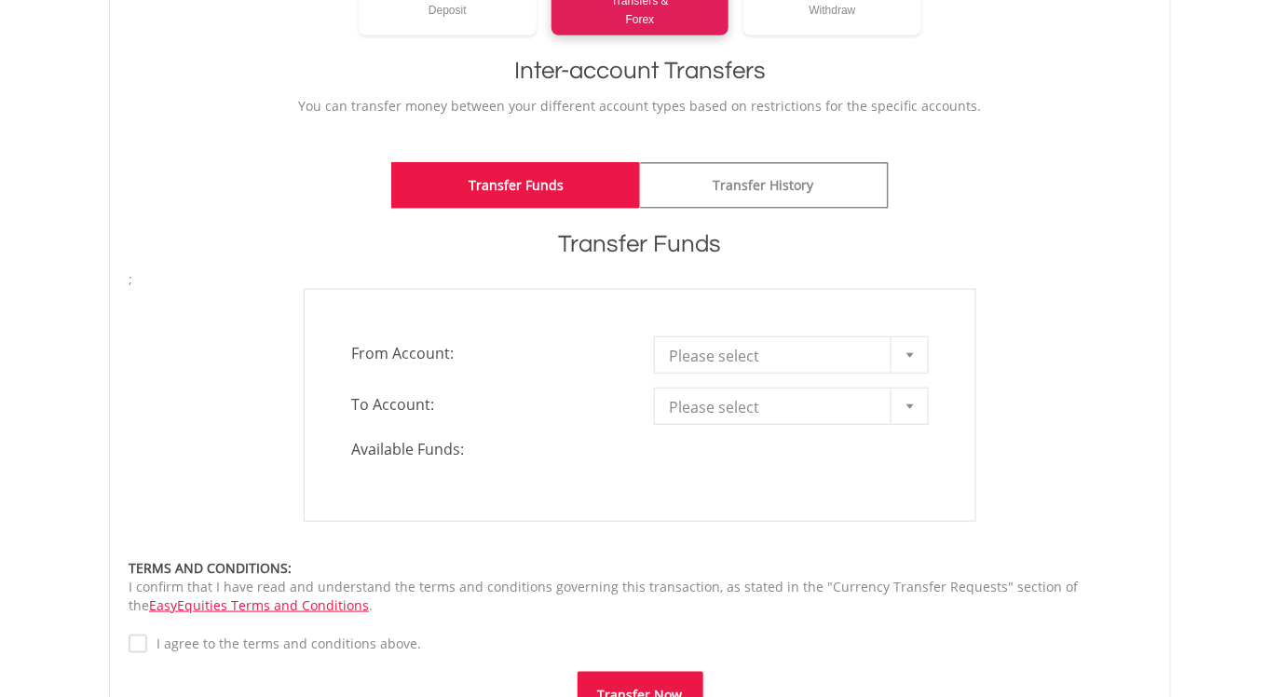
click at [910, 360] on div at bounding box center [909, 354] width 37 height 35
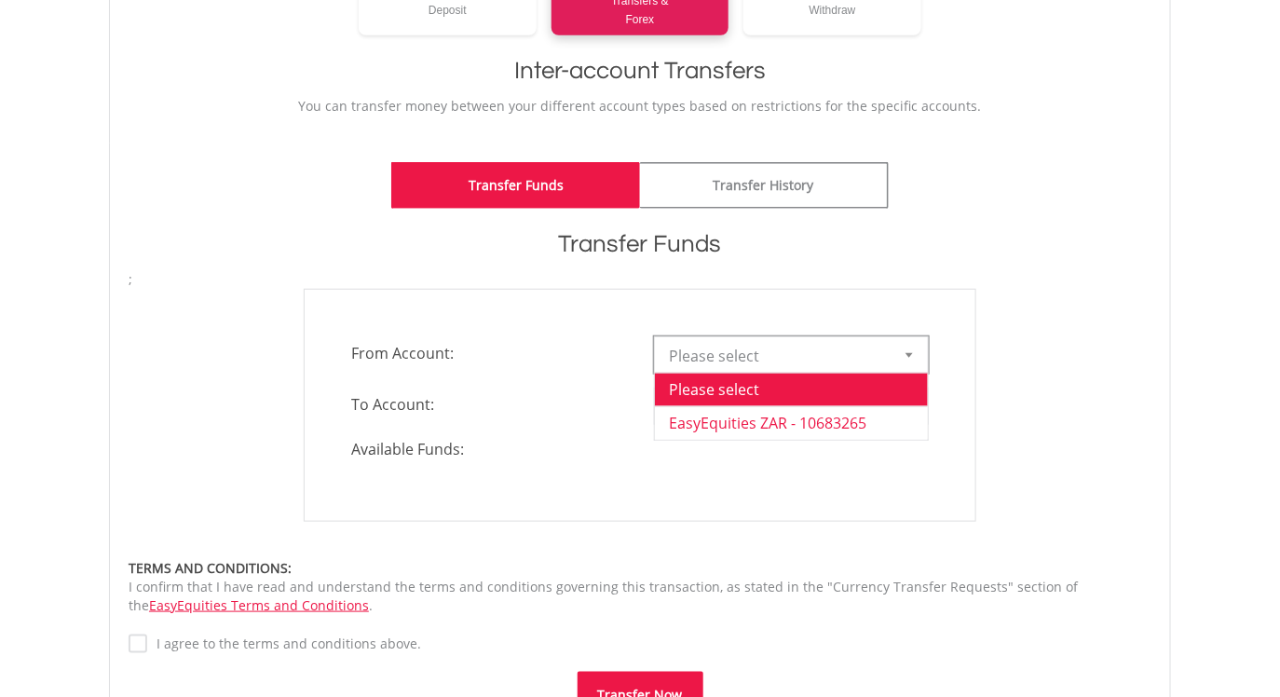
click at [841, 418] on li "EasyEquities ZAR - 10683265" at bounding box center [791, 423] width 273 height 34
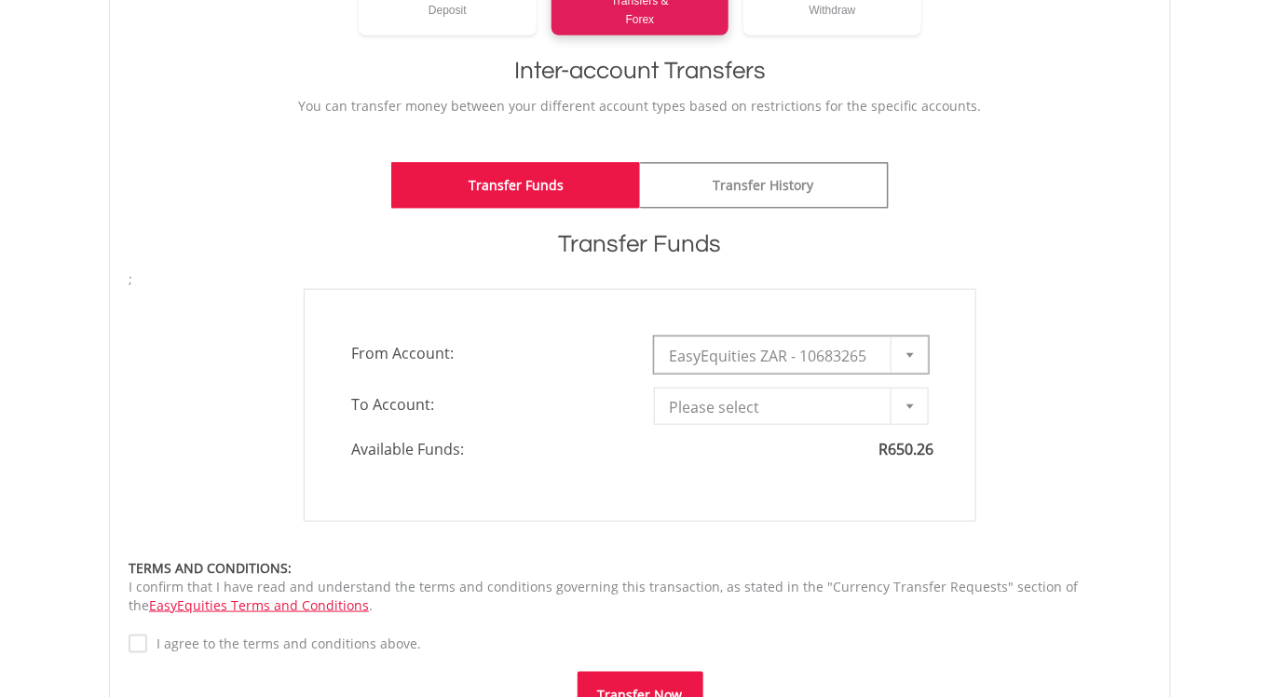
click at [908, 404] on b at bounding box center [909, 406] width 7 height 5
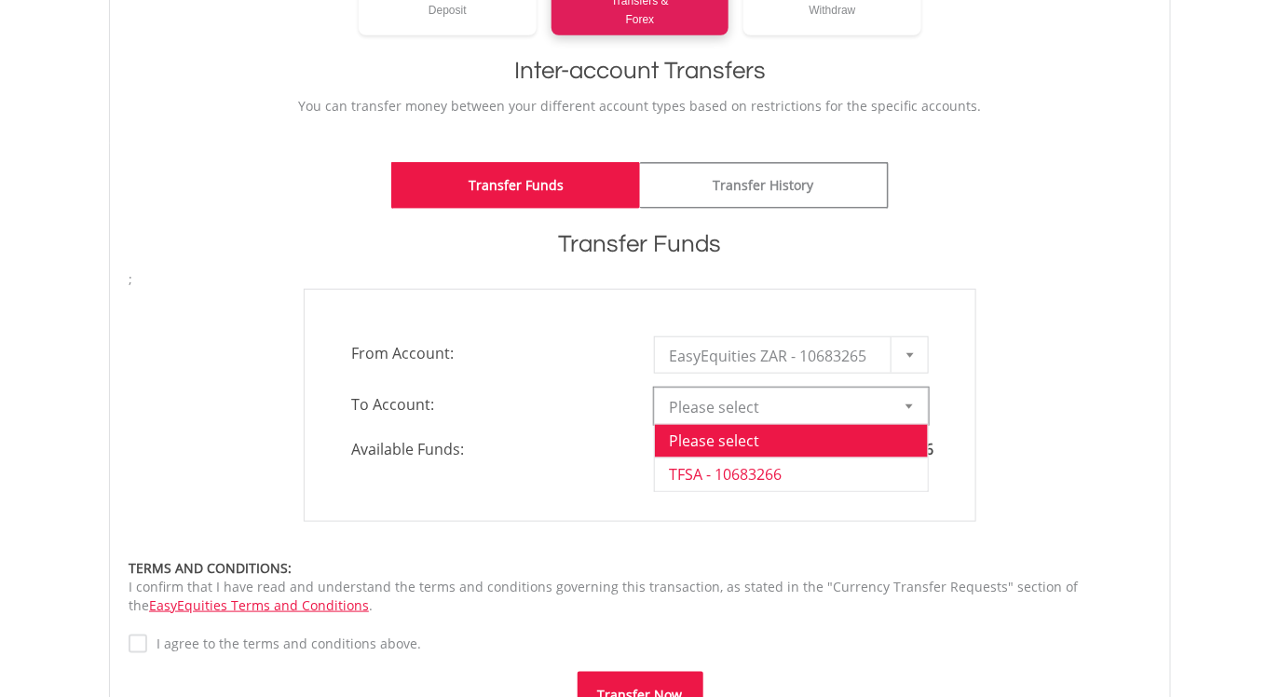
click at [820, 475] on li "TFSA - 10683266" at bounding box center [791, 474] width 273 height 34
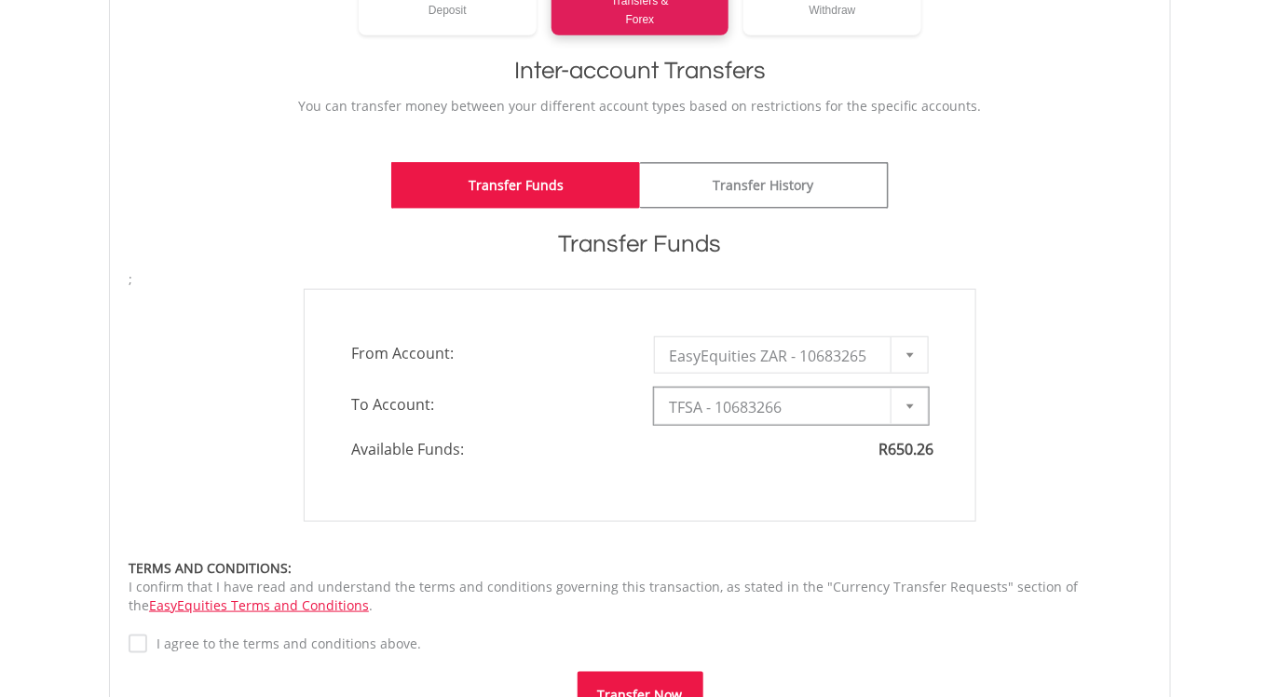
type input "*"
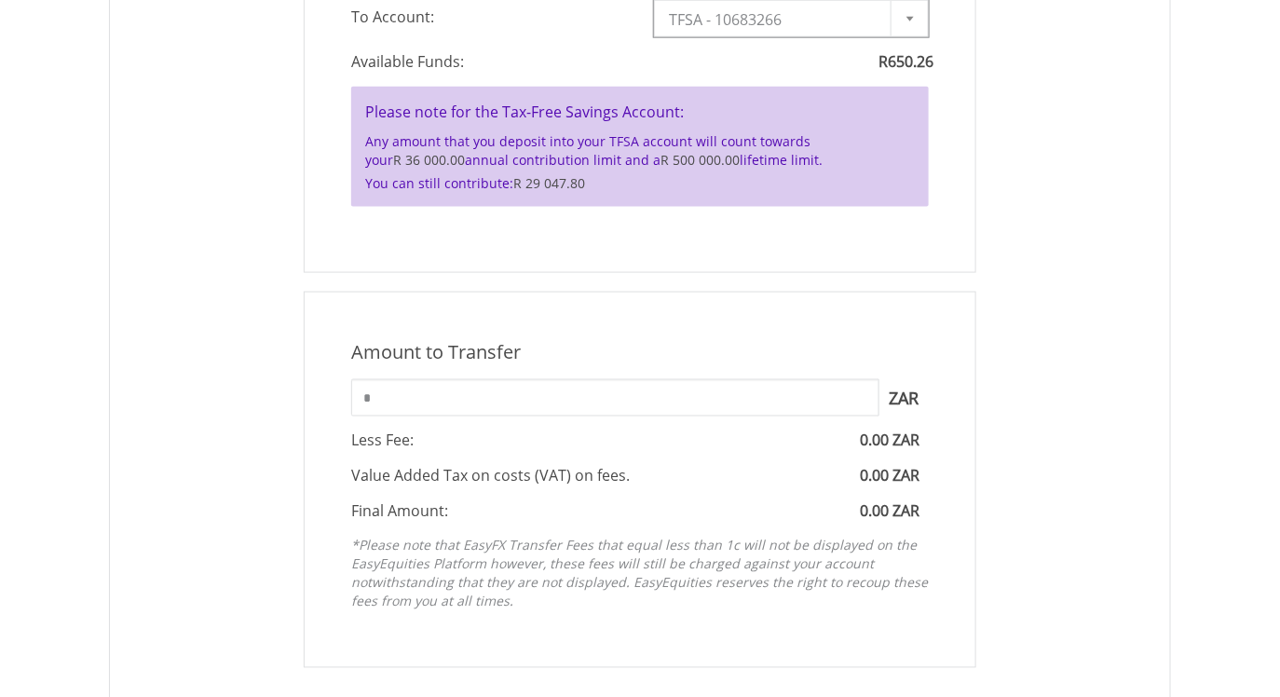
scroll to position [753, 0]
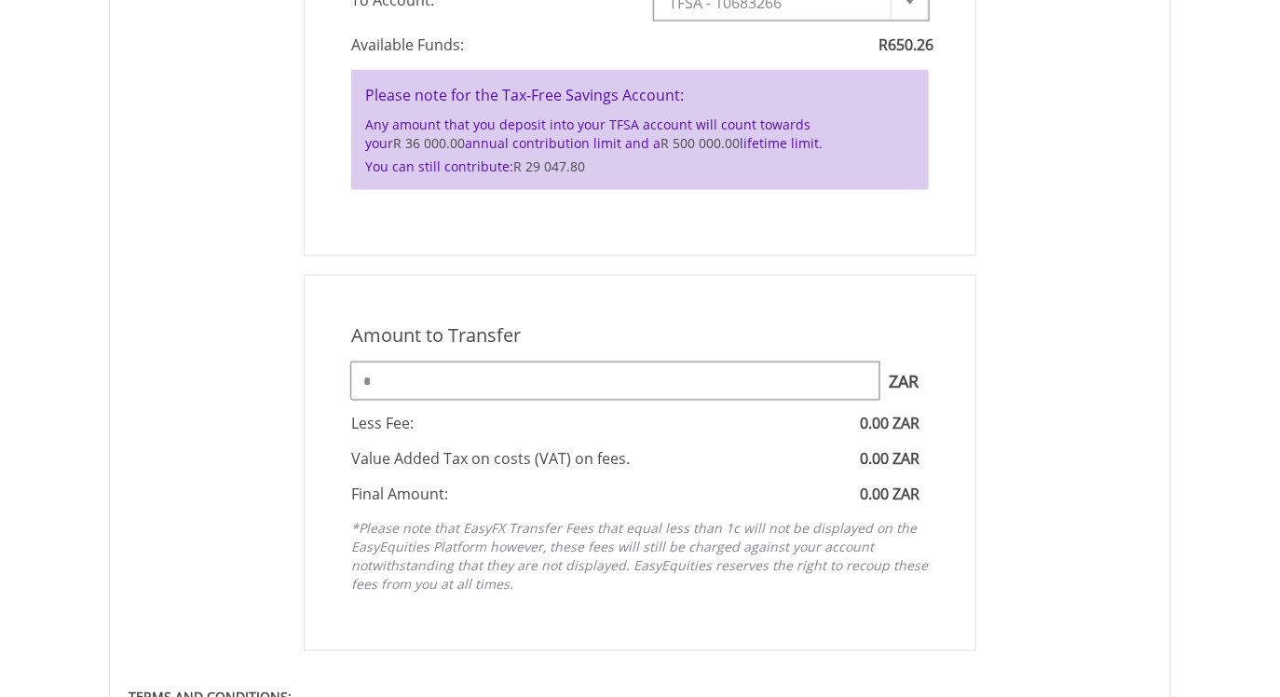
click at [429, 381] on input "*" at bounding box center [615, 380] width 528 height 37
type input "***"
click at [1001, 428] on div "Amount to Transfer 1 ZAR = 1.0000 ZAR *** ZAR You can transfer funds into your …" at bounding box center [640, 463] width 1051 height 376
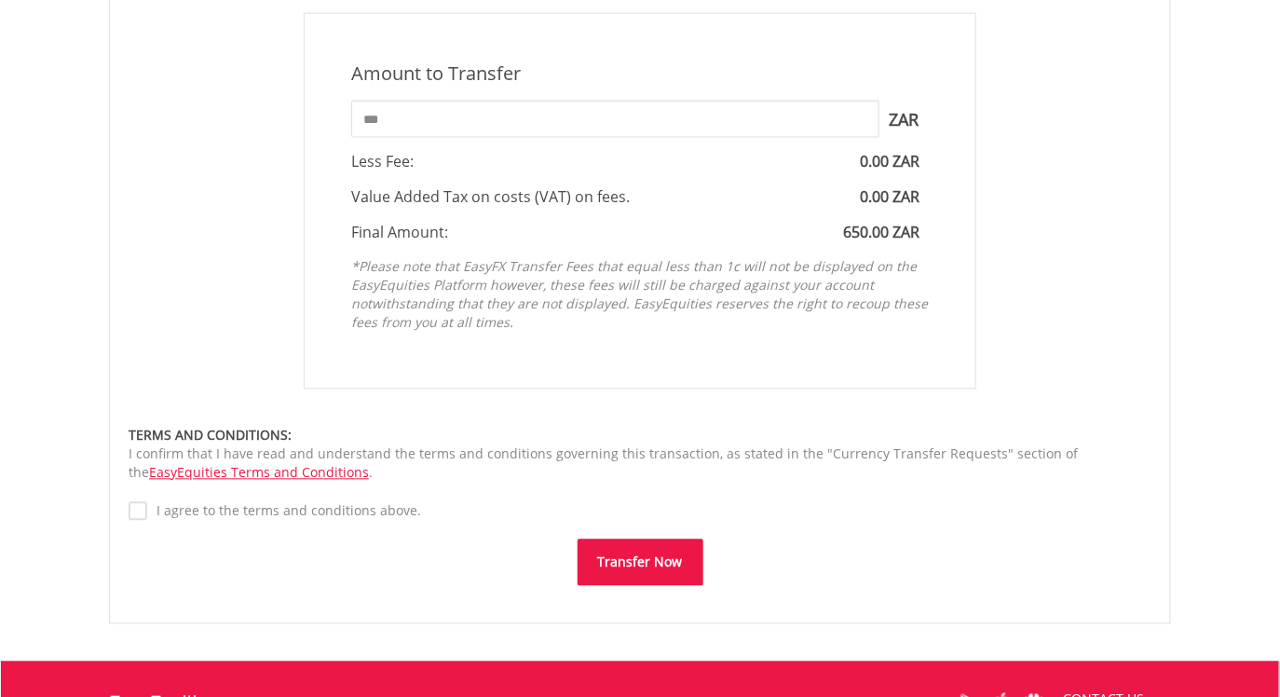
scroll to position [1026, 0]
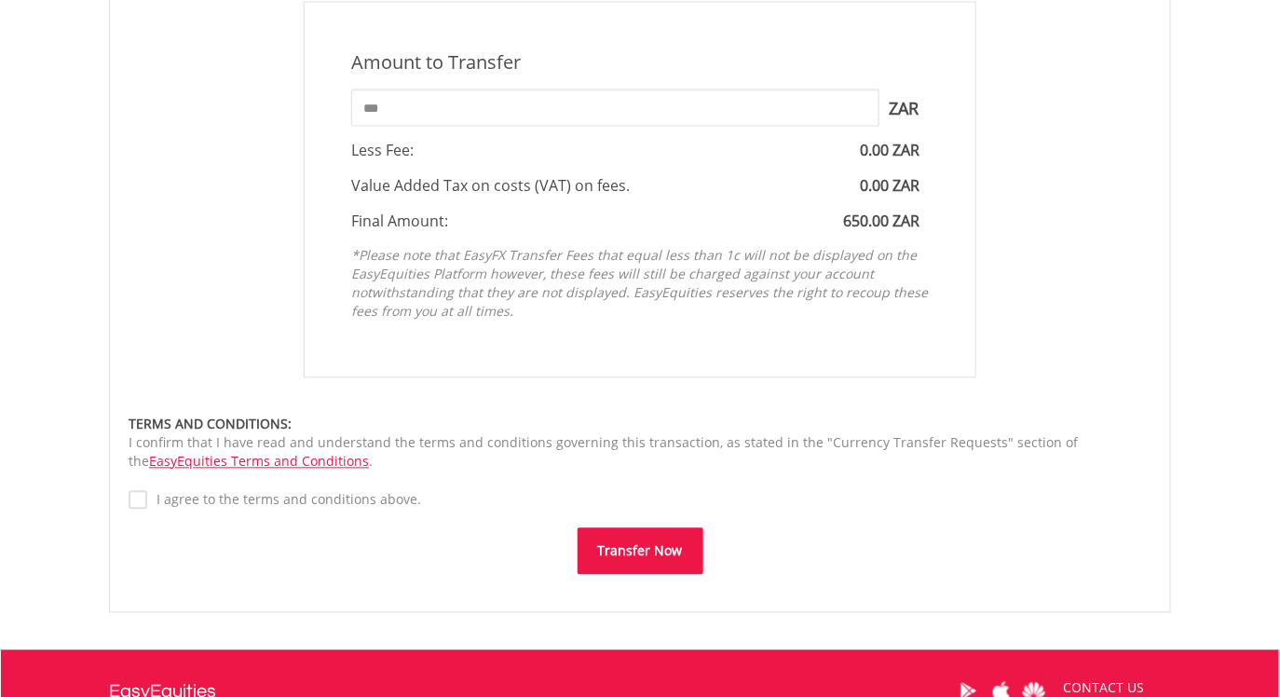
click at [633, 544] on button "Transfer Now" at bounding box center [641, 551] width 126 height 47
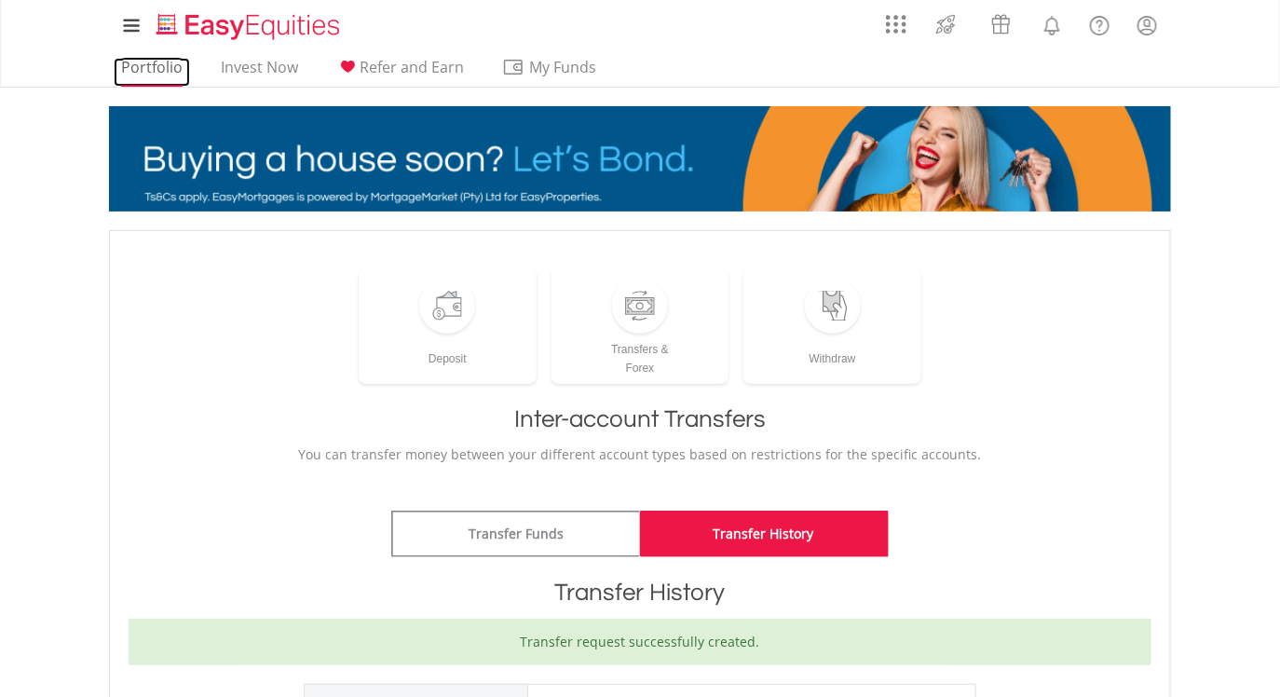
click at [157, 61] on link "Portfolio" at bounding box center [152, 72] width 76 height 29
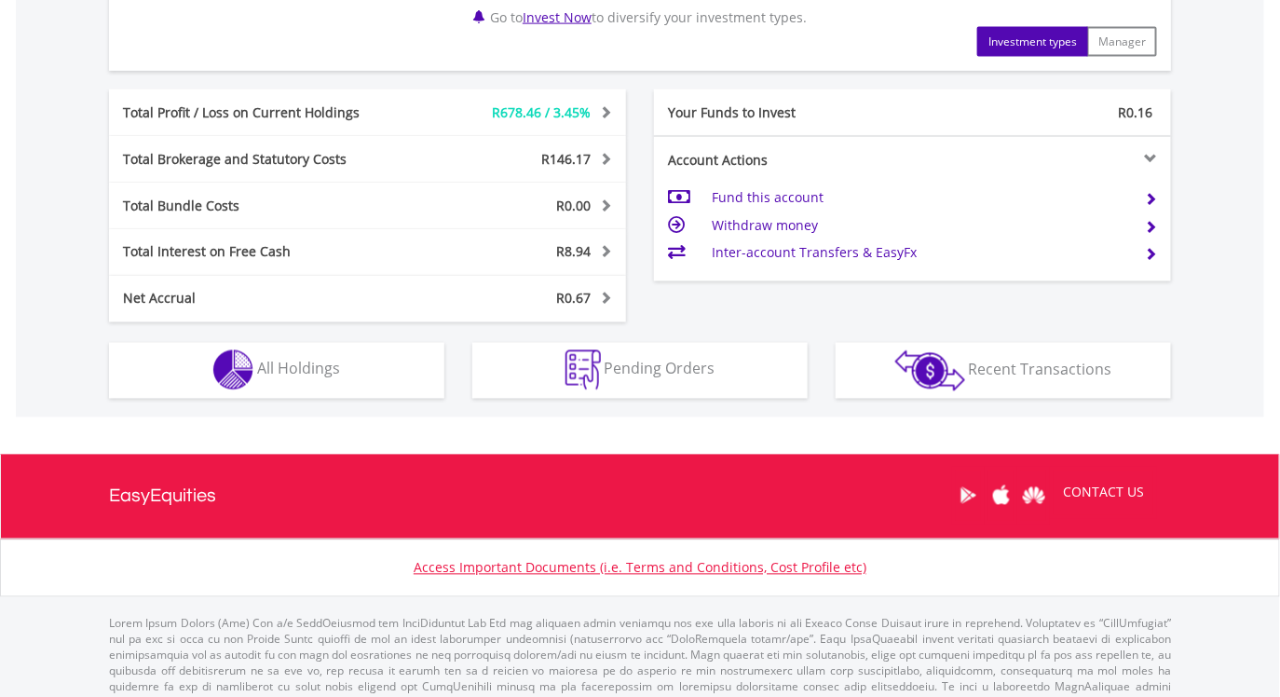
scroll to position [937, 0]
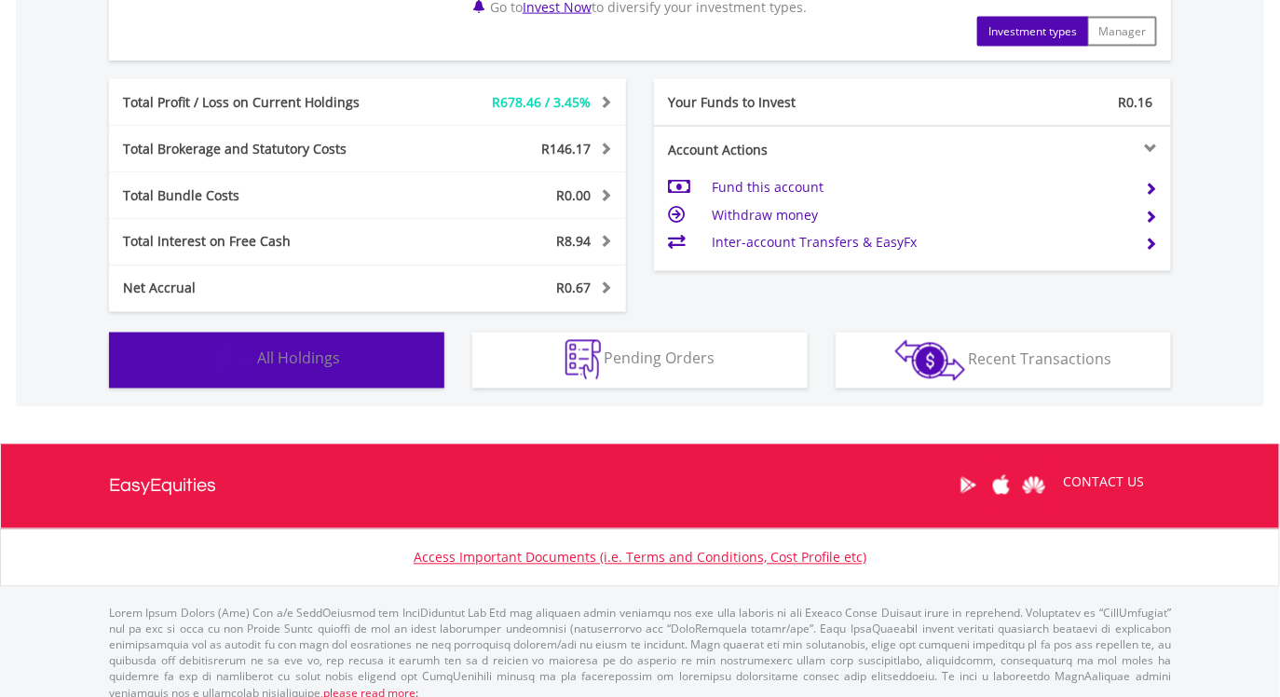
click at [304, 374] on button "Holdings All Holdings" at bounding box center [276, 361] width 335 height 56
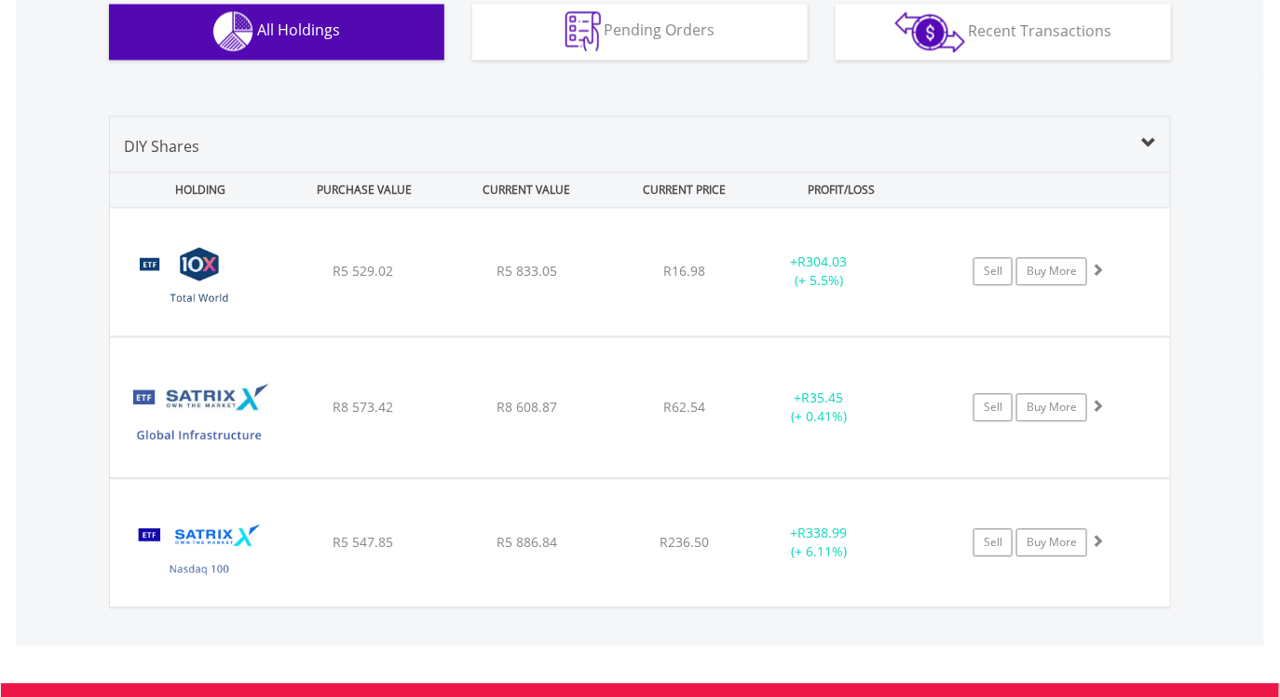
scroll to position [1381, 0]
